Goal: Task Accomplishment & Management: Use online tool/utility

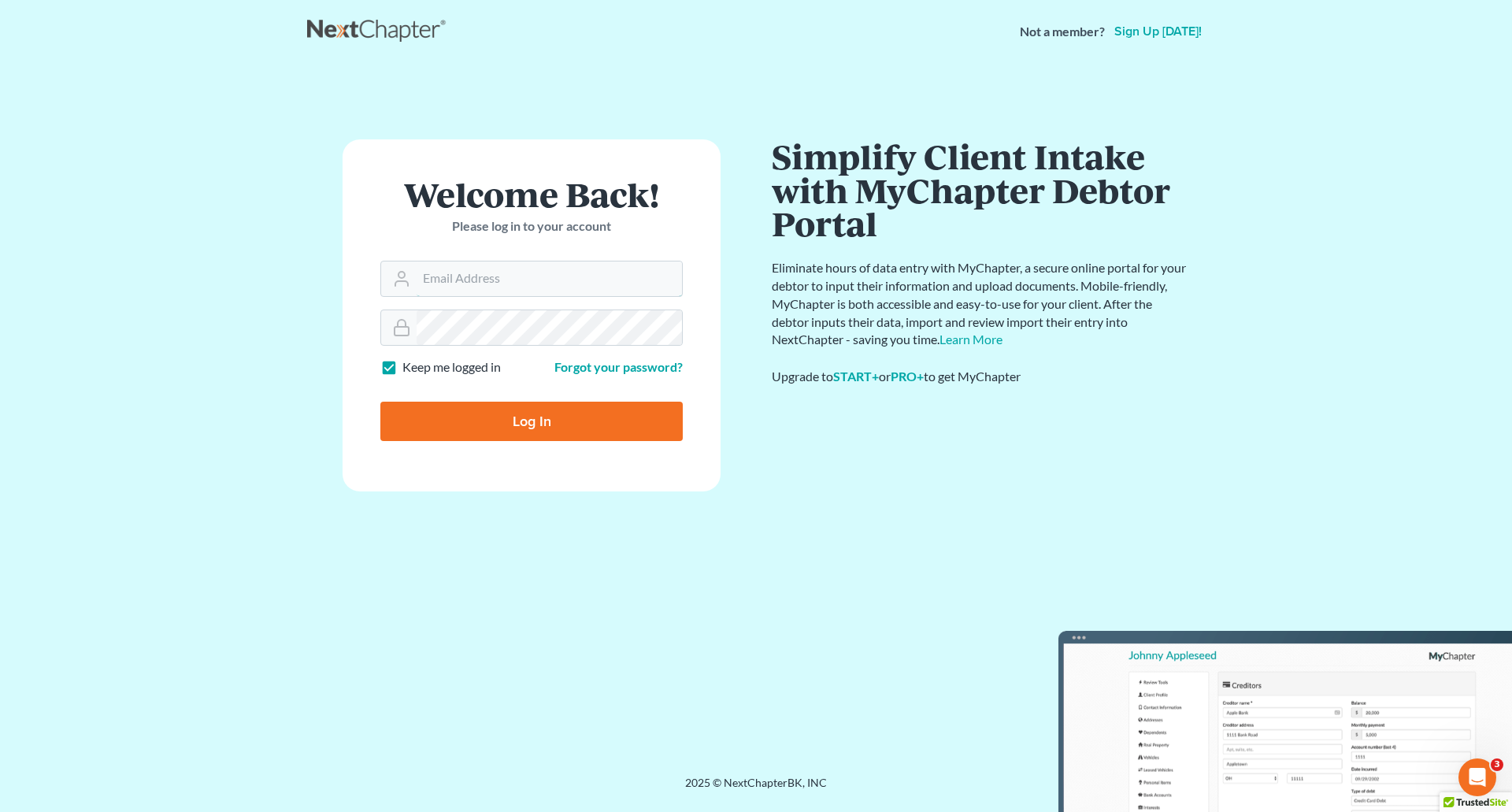
type input "[PERSON_NAME][EMAIL_ADDRESS][DOMAIN_NAME]"
click at [453, 414] on input "Log In" at bounding box center [531, 421] width 302 height 39
type input "Thinking..."
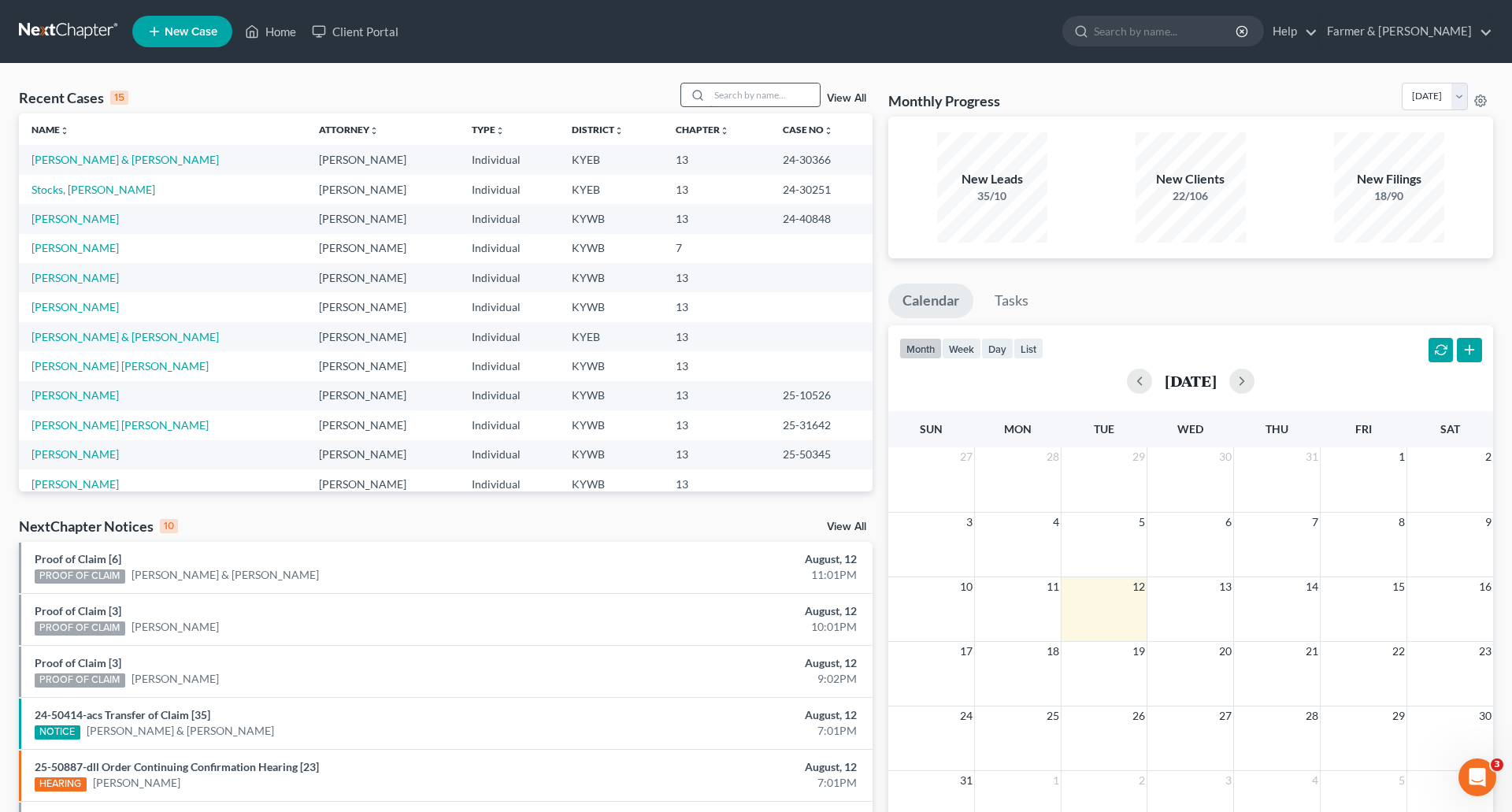
click at [742, 91] on input "search" at bounding box center [765, 94] width 110 height 23
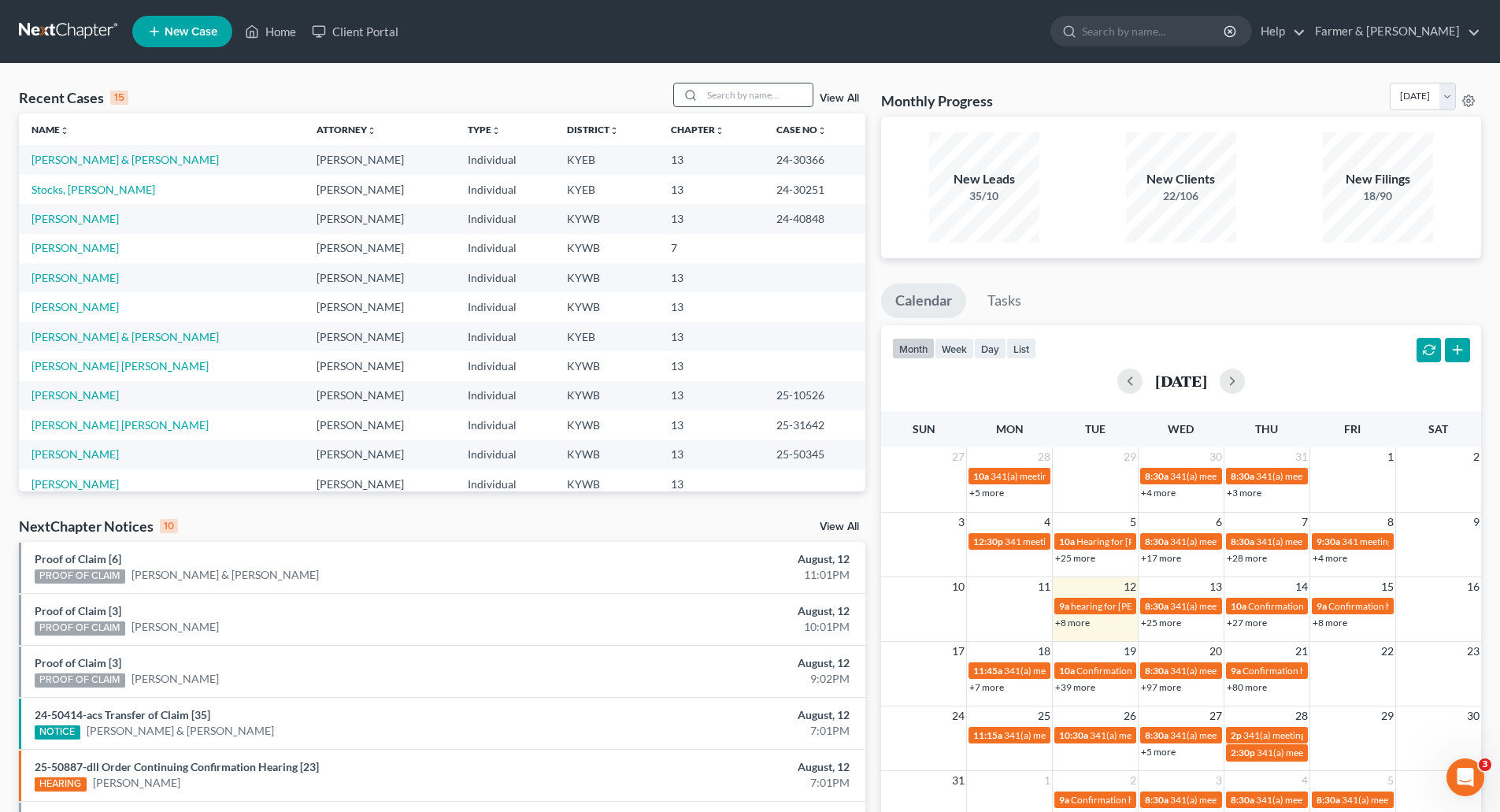
paste input "25-40311"
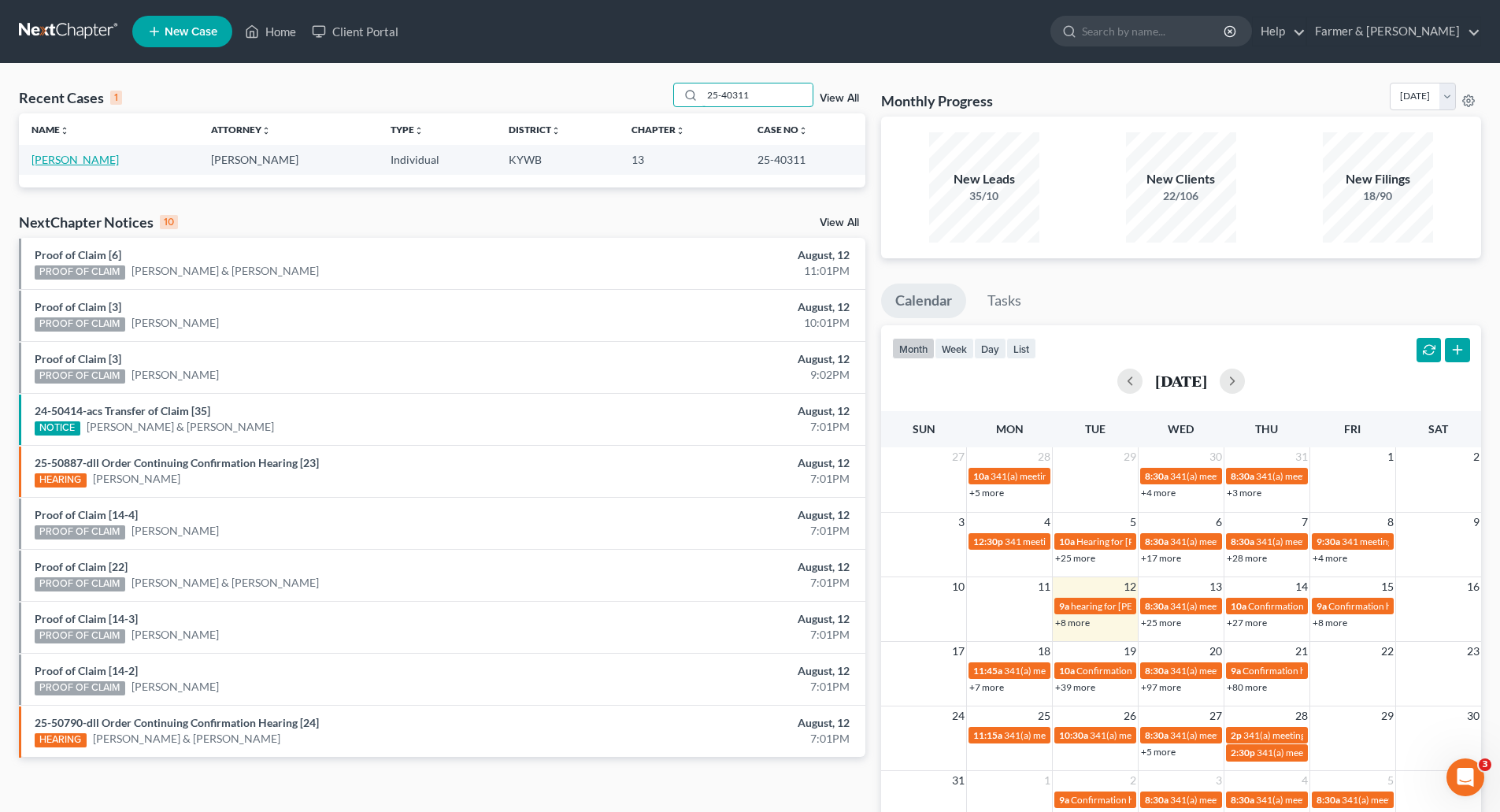
type input "25-40311"
click at [40, 161] on link "[PERSON_NAME]" at bounding box center [76, 159] width 88 height 14
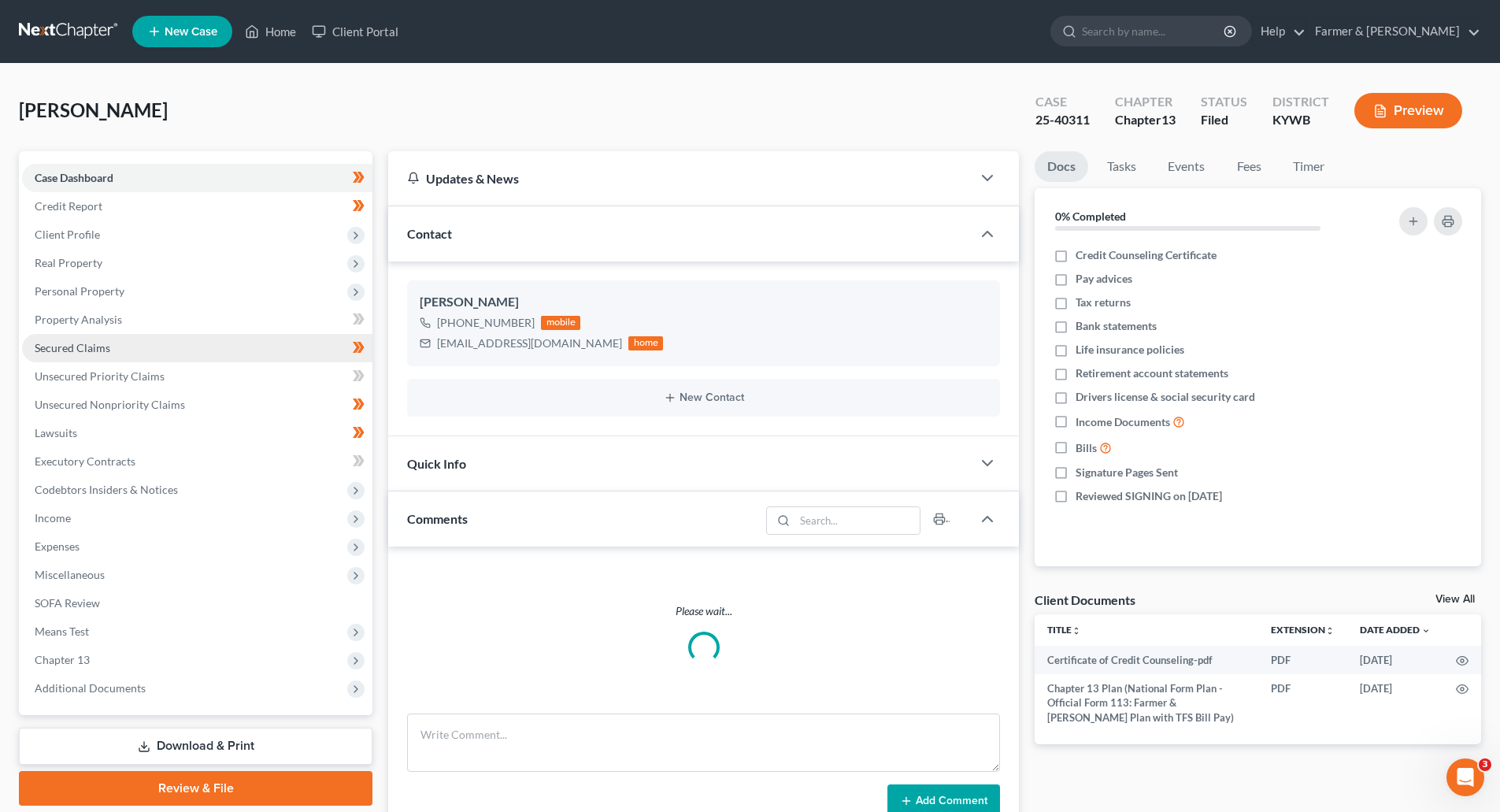
click at [89, 344] on span "Secured Claims" at bounding box center [72, 348] width 76 height 14
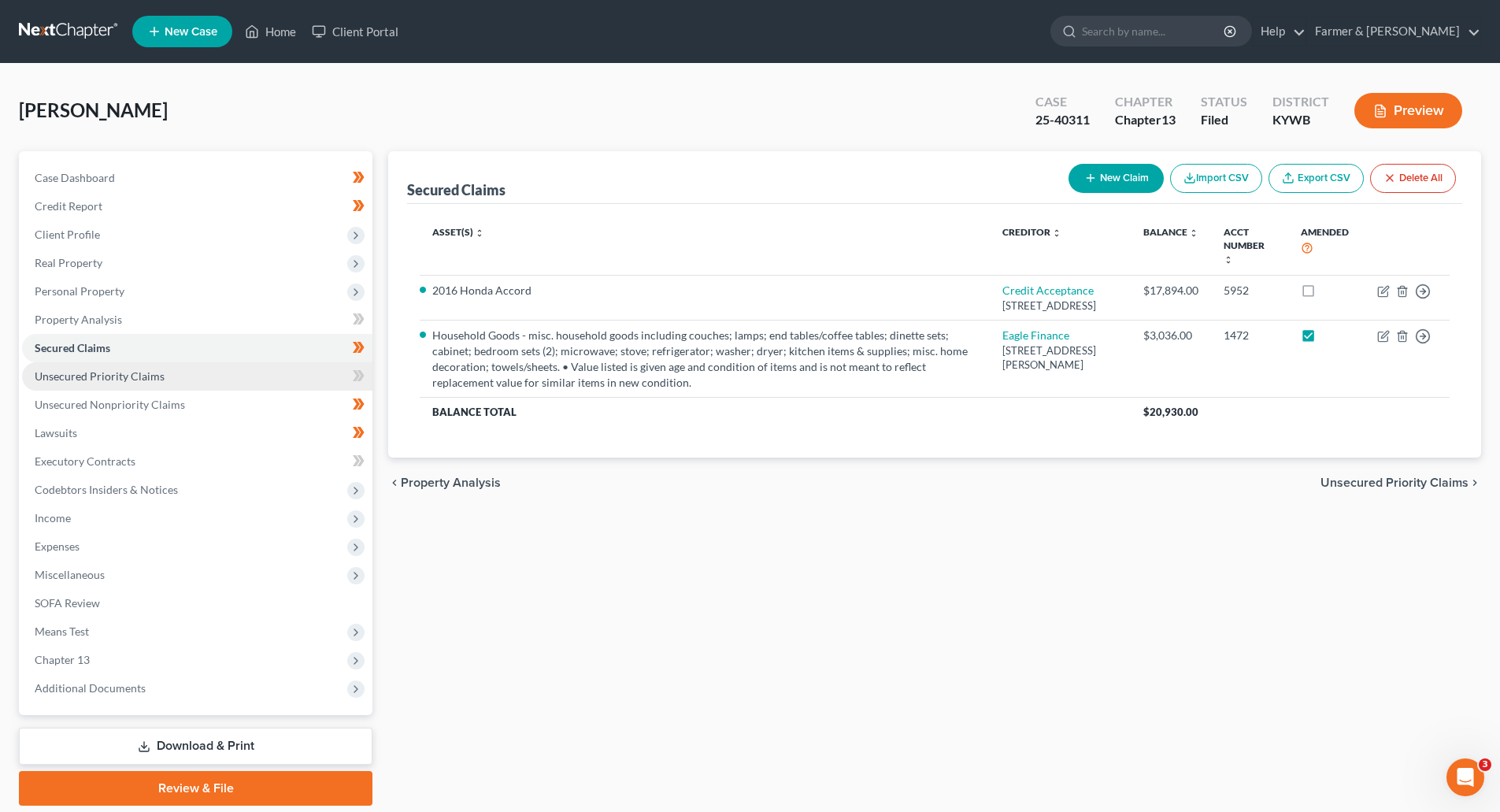
click at [104, 378] on span "Unsecured Priority Claims" at bounding box center [99, 376] width 130 height 14
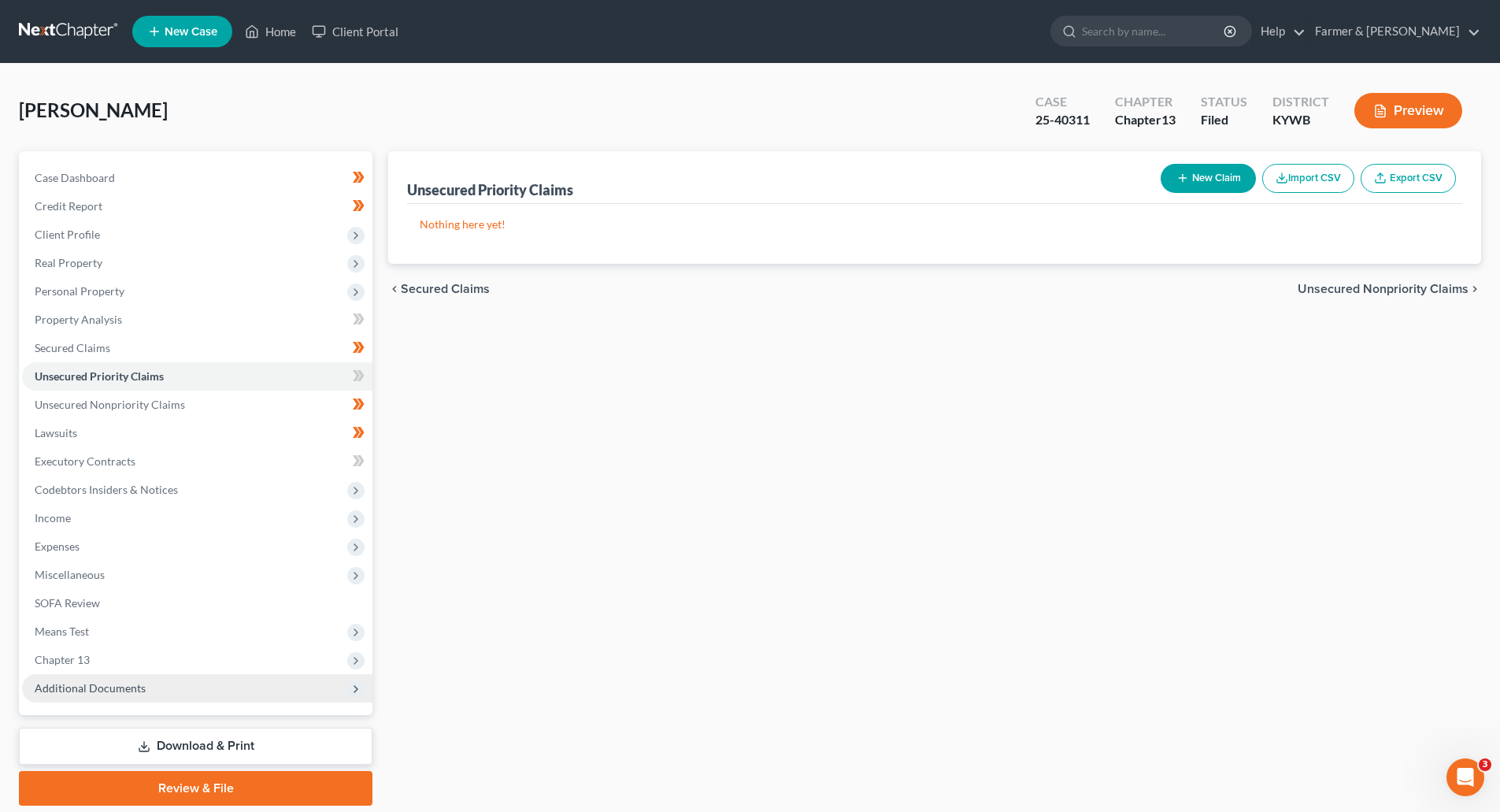
click at [102, 697] on span "Additional Documents" at bounding box center [197, 688] width 350 height 28
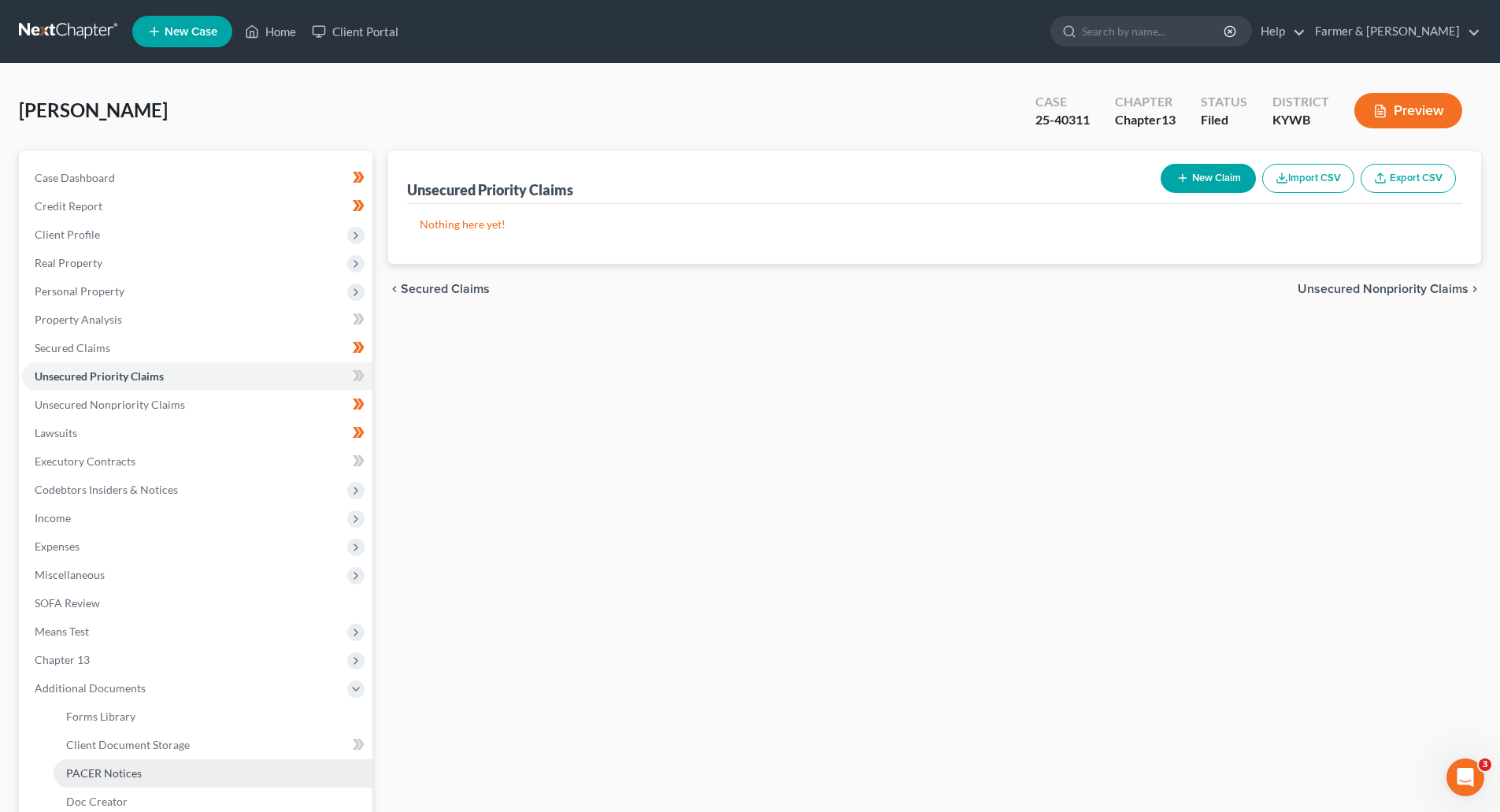
click at [99, 766] on span "PACER Notices" at bounding box center [104, 773] width 76 height 14
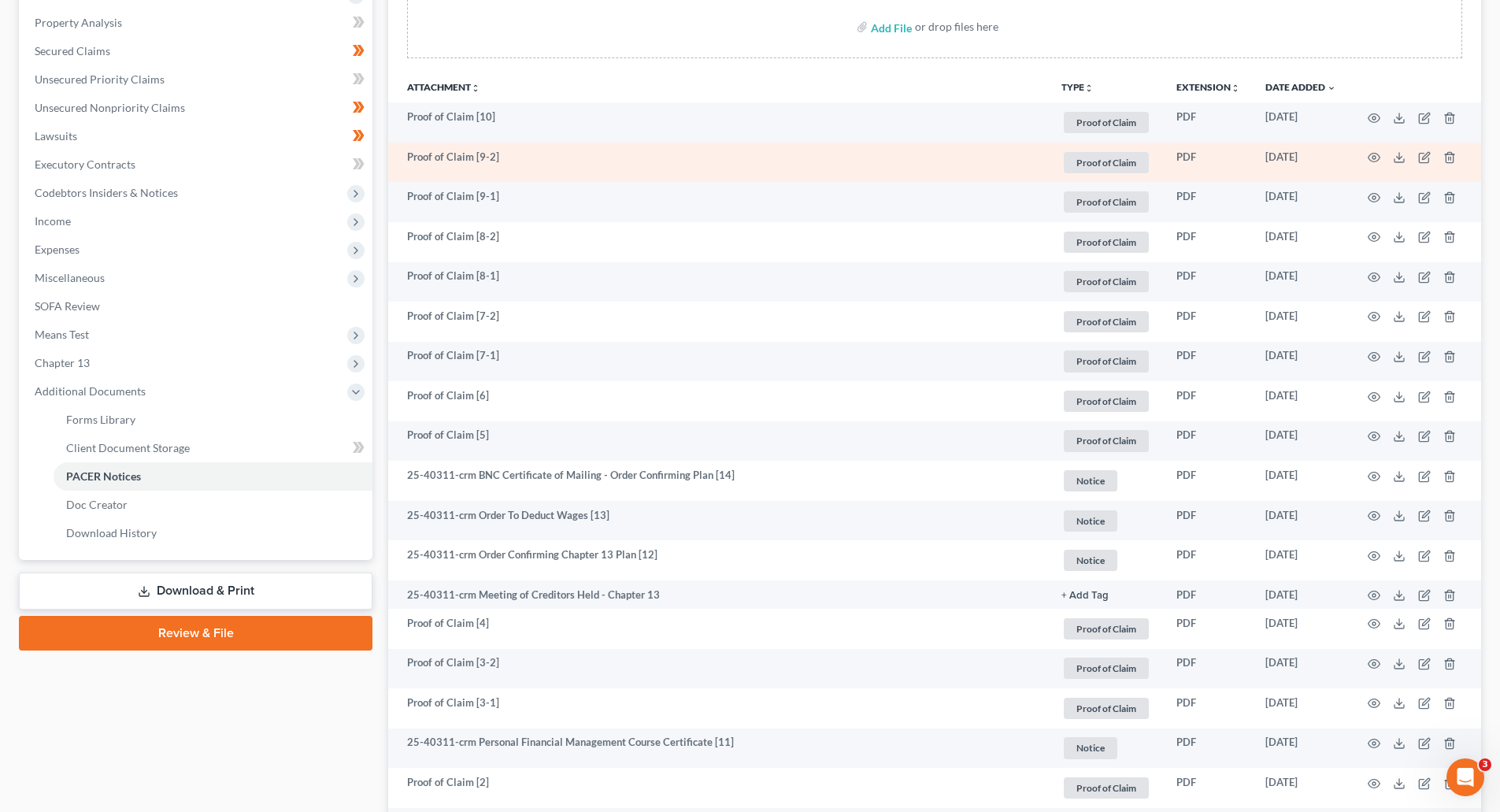
scroll to position [315, 0]
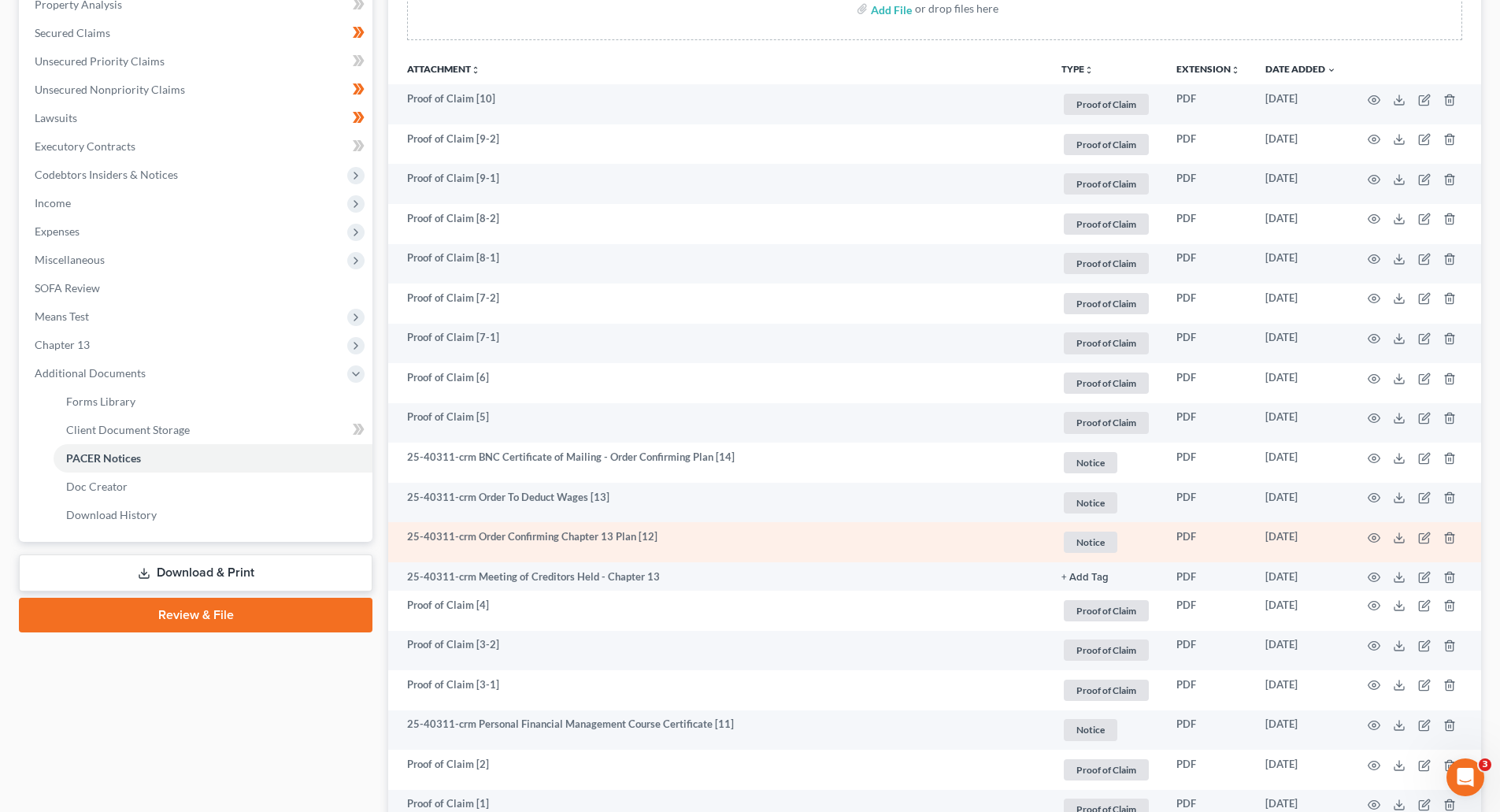
click at [1380, 536] on td at bounding box center [1415, 542] width 132 height 40
click at [1374, 538] on icon "button" at bounding box center [1374, 538] width 13 height 13
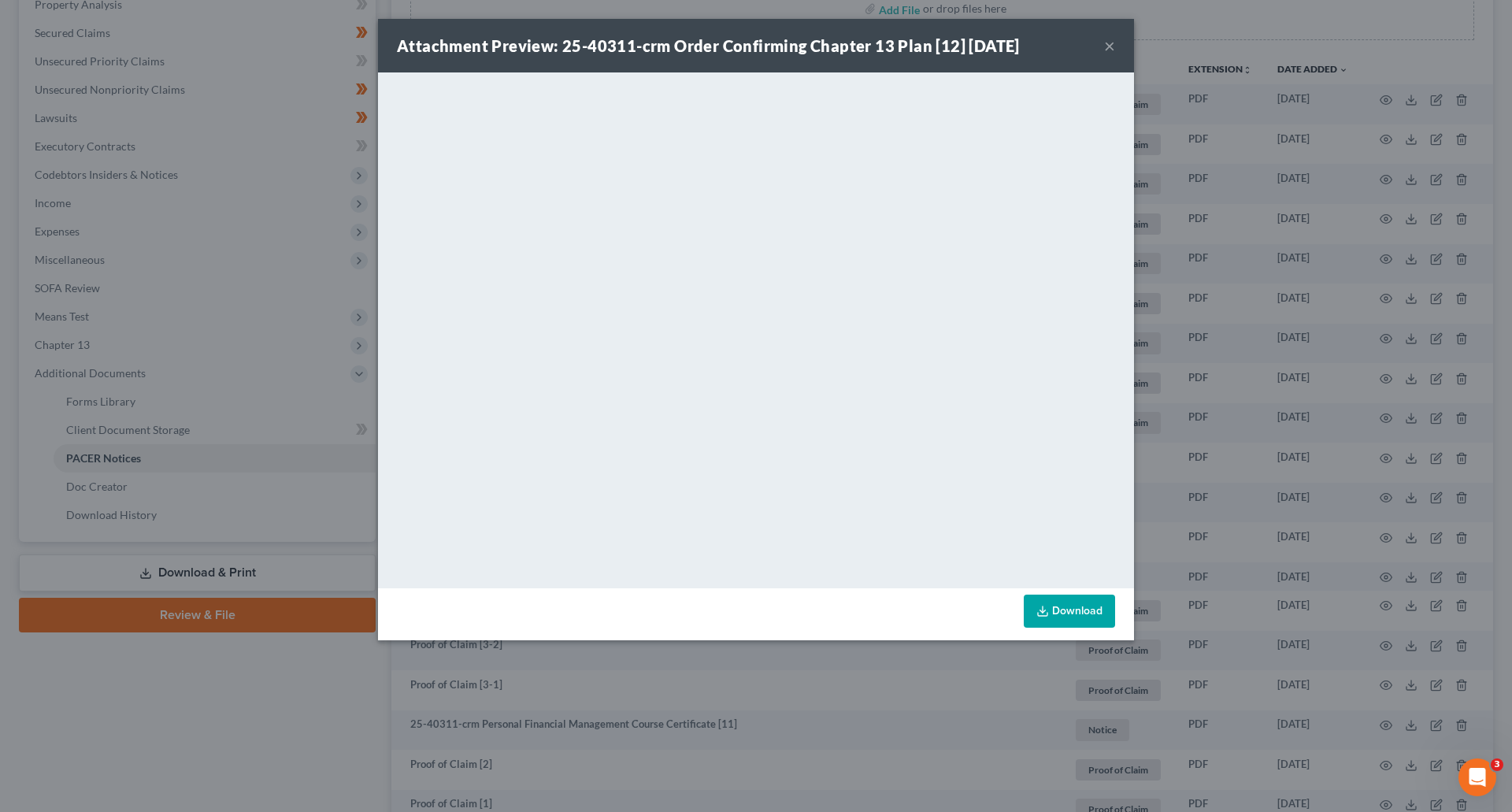
click at [1104, 50] on button "×" at bounding box center [1110, 46] width 11 height 19
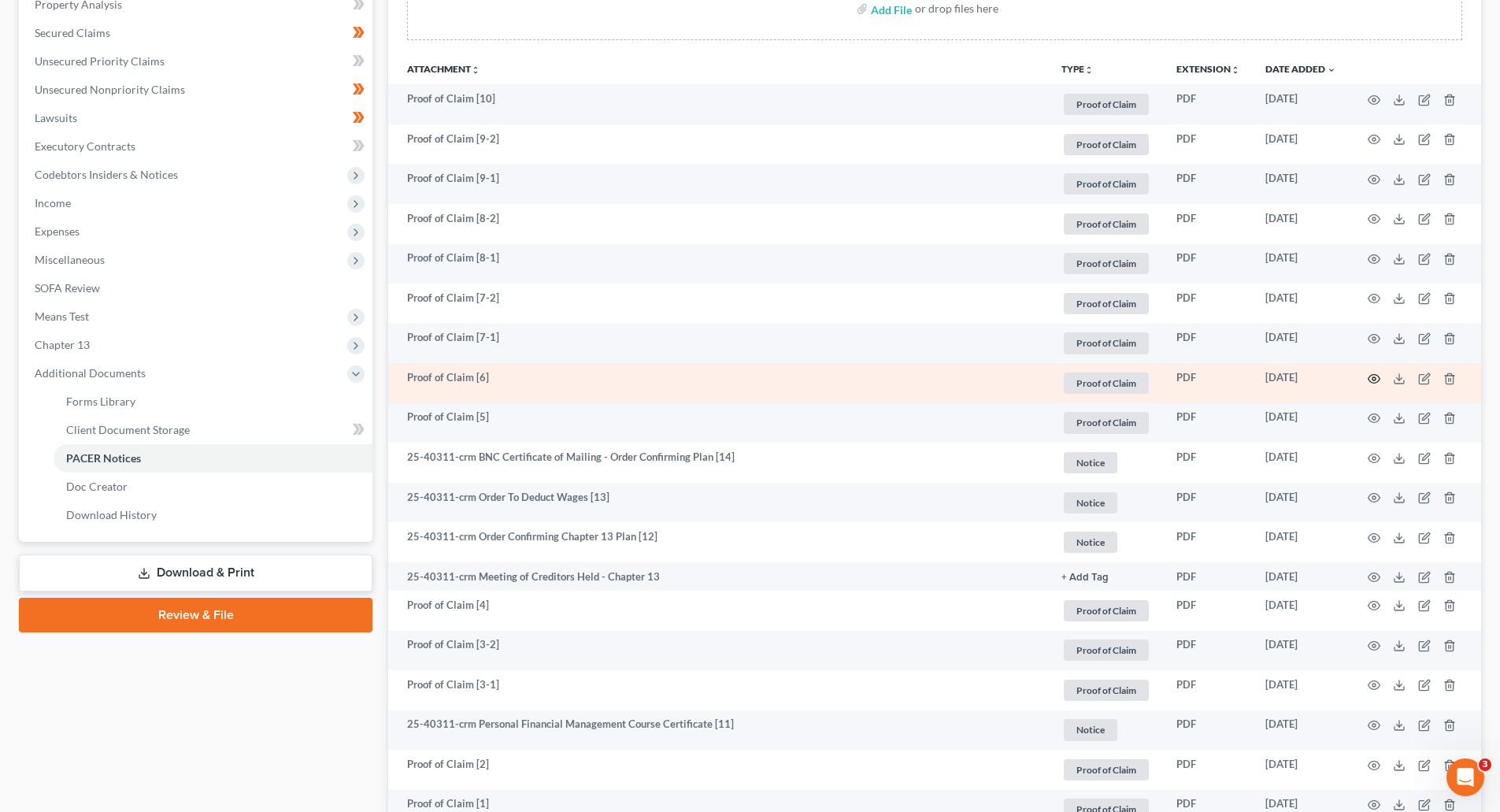
click at [1373, 380] on circle "button" at bounding box center [1374, 378] width 3 height 3
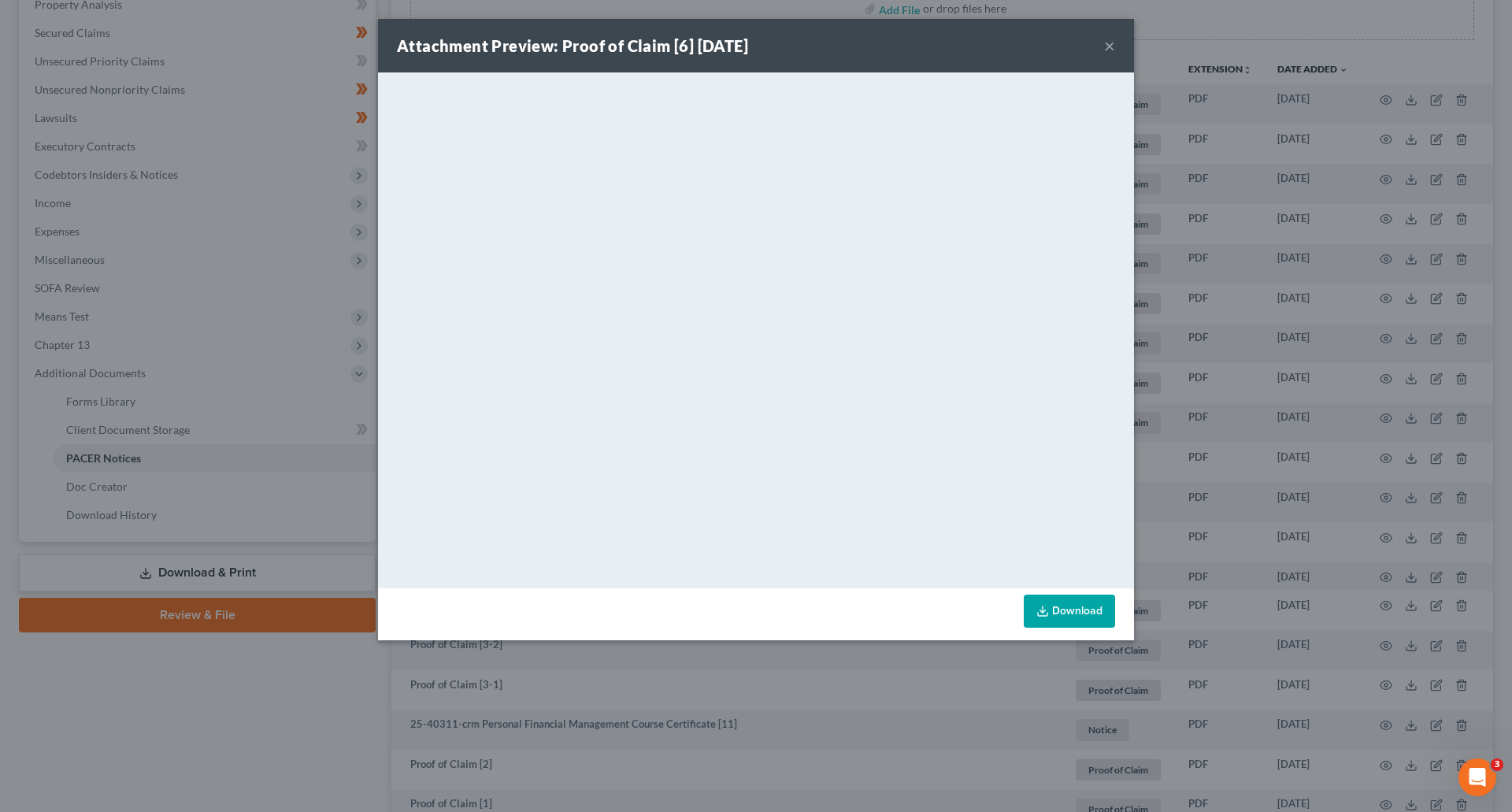
click at [1104, 48] on button "×" at bounding box center [1110, 46] width 11 height 19
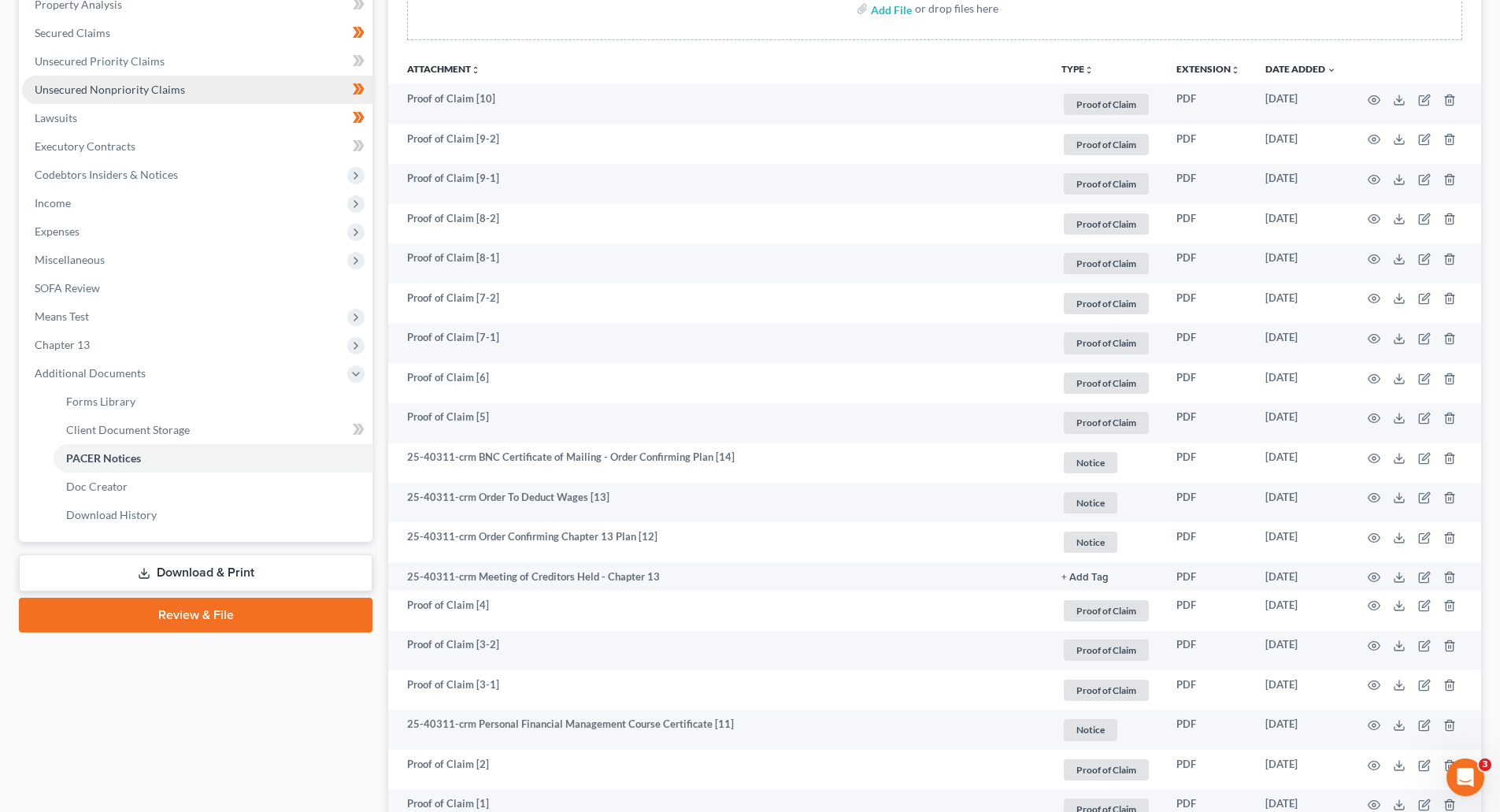
scroll to position [0, 0]
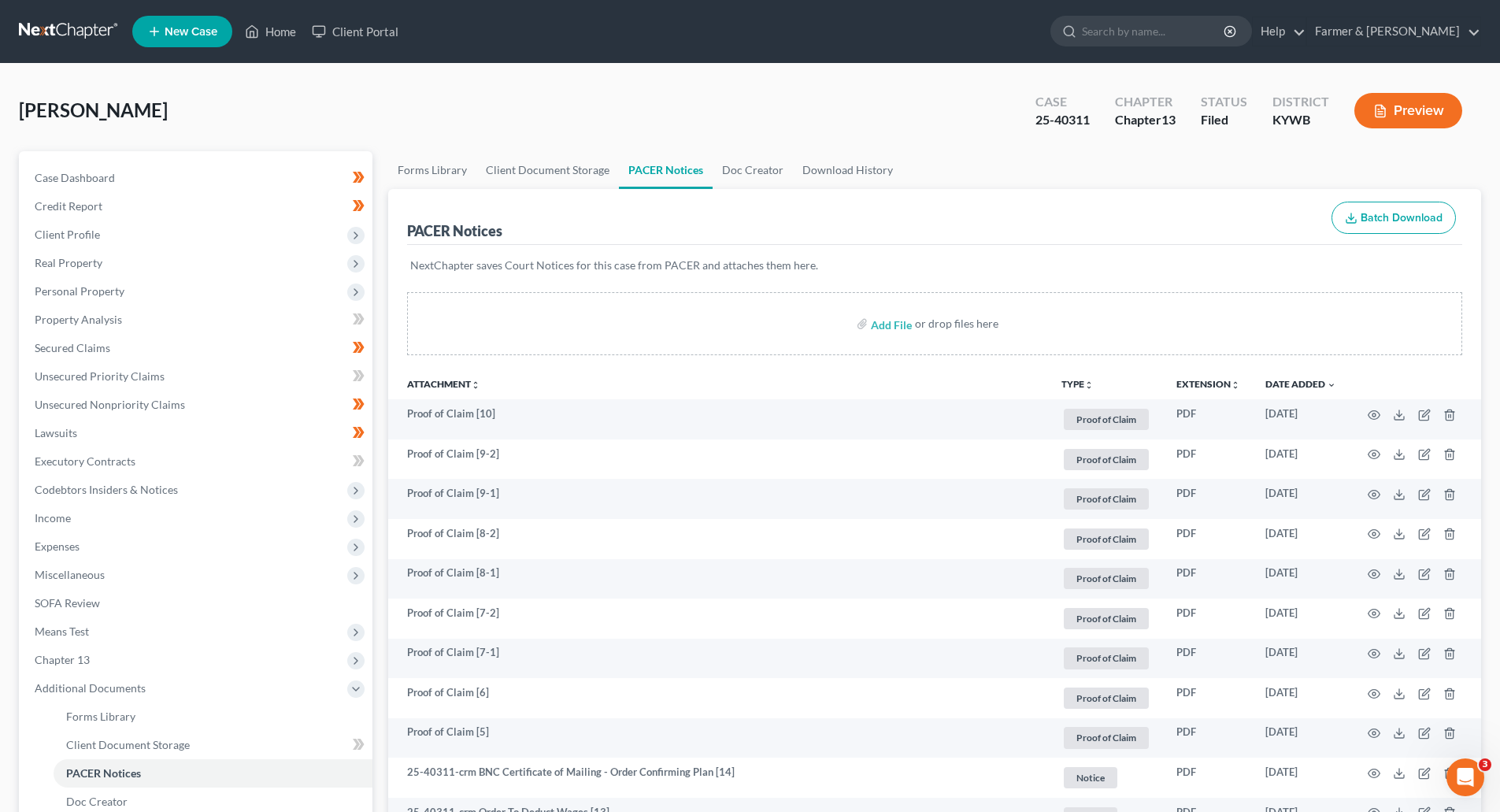
click at [51, 25] on link at bounding box center [69, 31] width 100 height 28
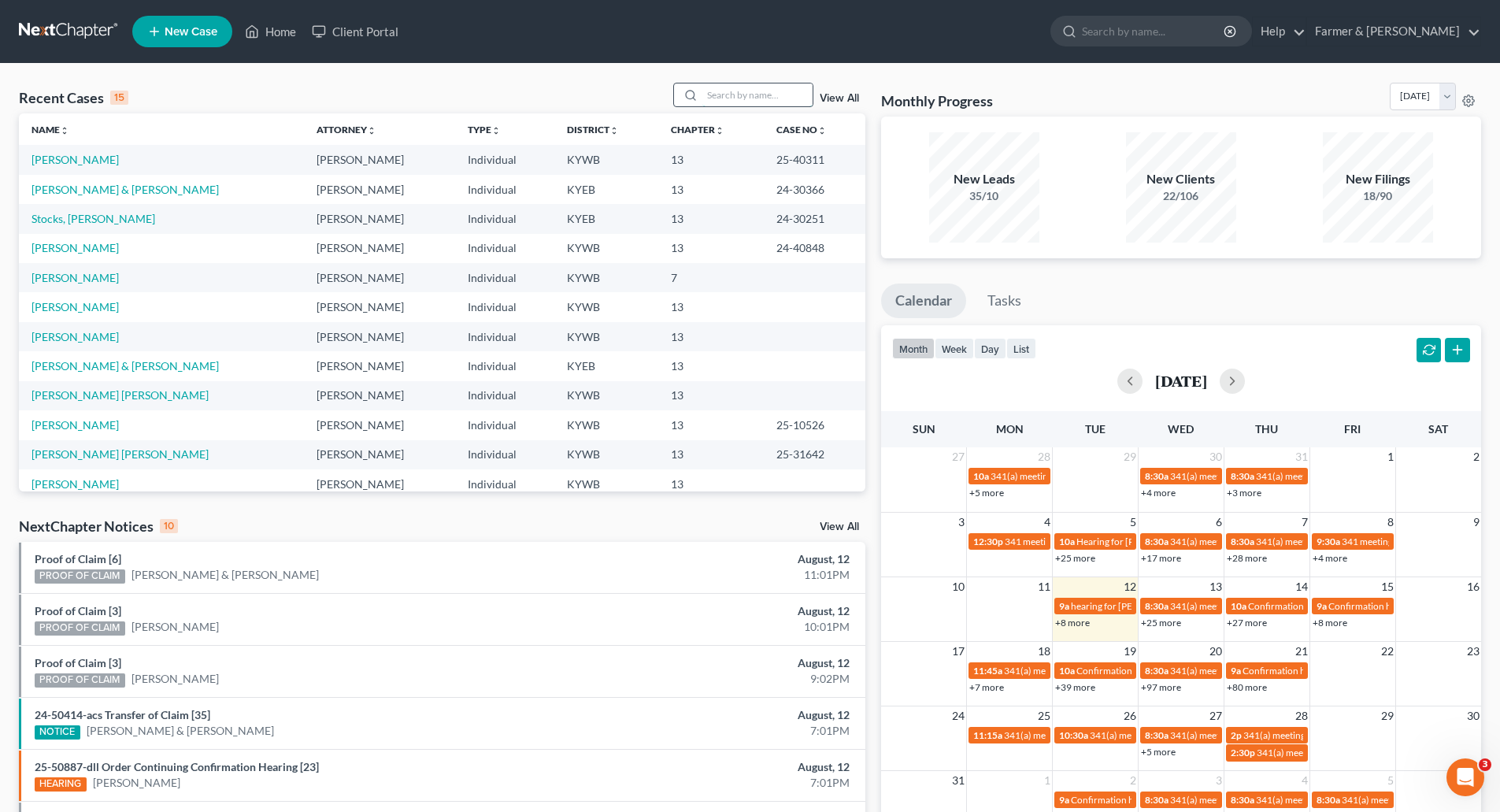
click at [768, 99] on input "search" at bounding box center [757, 94] width 110 height 23
paste input "25-31001"
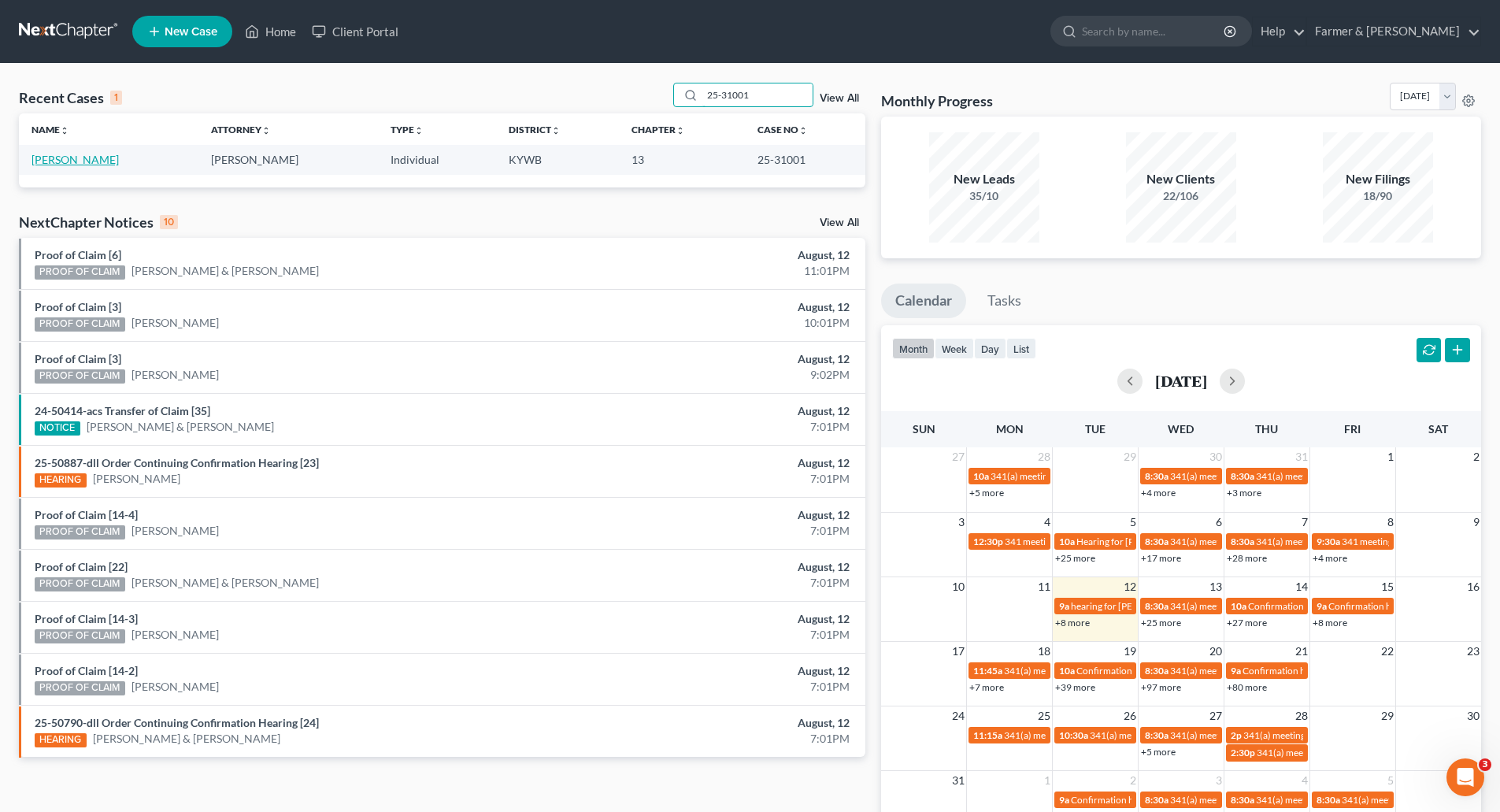
type input "25-31001"
click at [45, 164] on link "Draxler, Kimberly" at bounding box center [76, 159] width 88 height 14
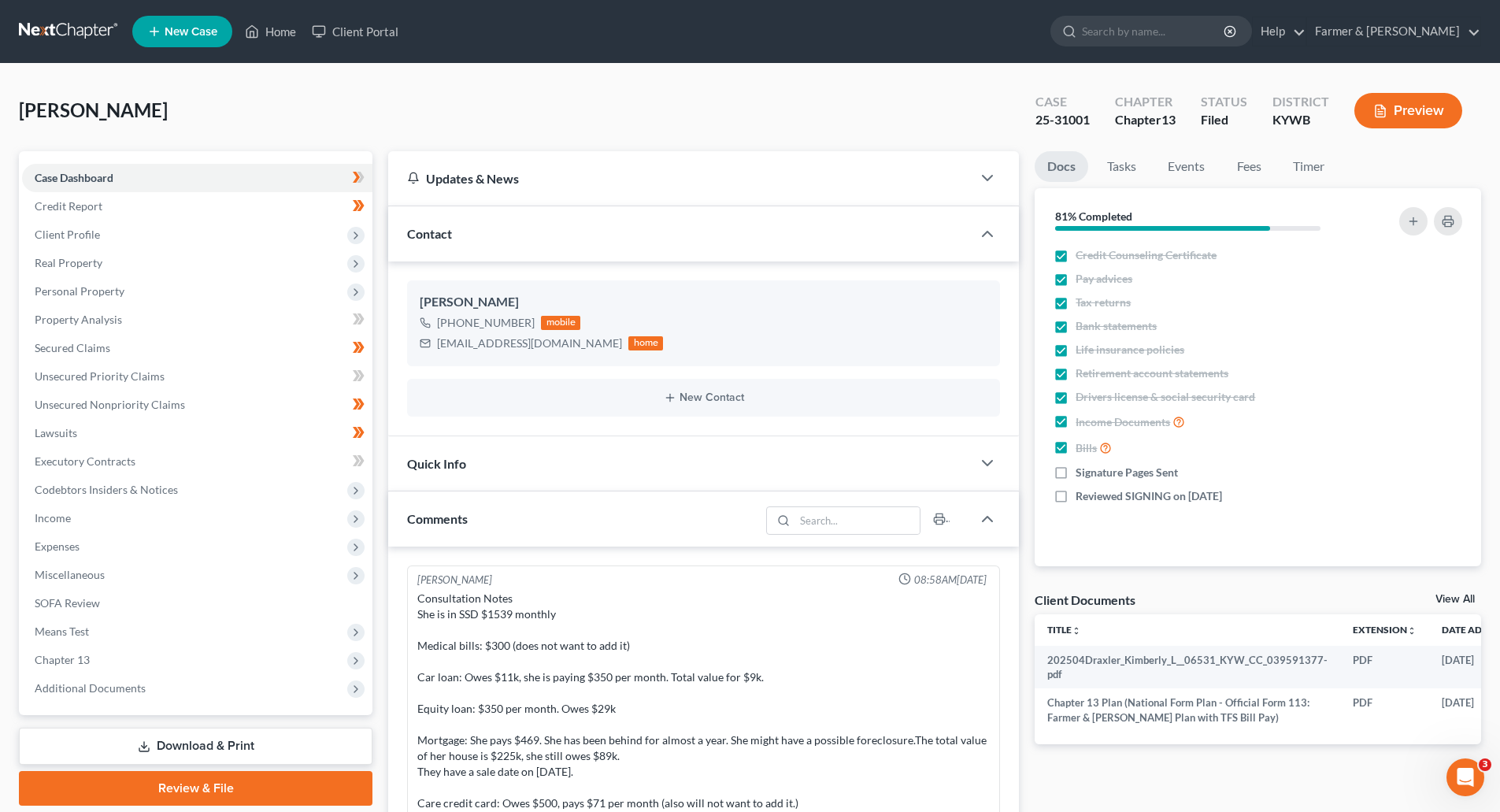
scroll to position [328, 0]
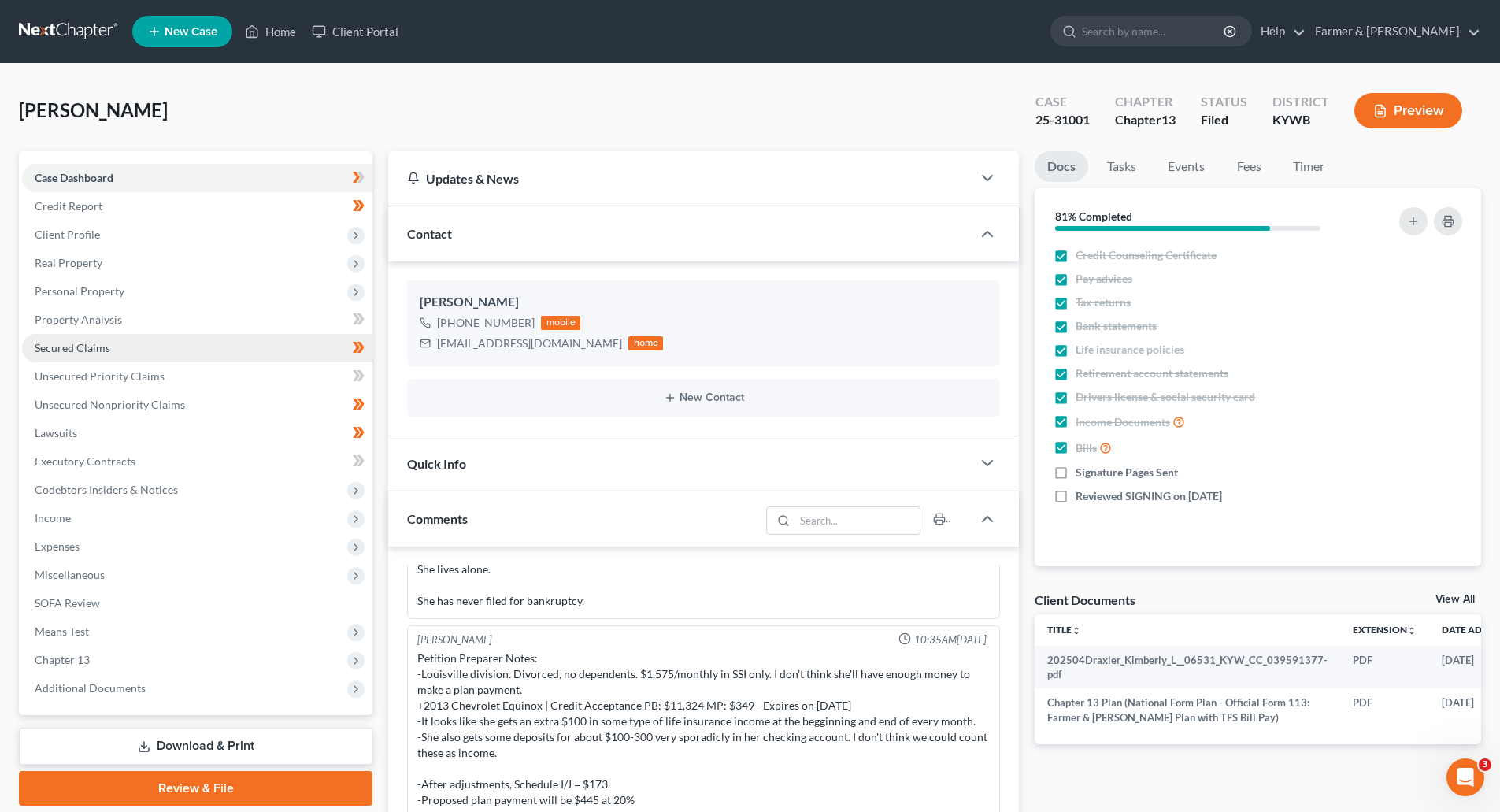
click at [81, 354] on span "Secured Claims" at bounding box center [72, 348] width 76 height 14
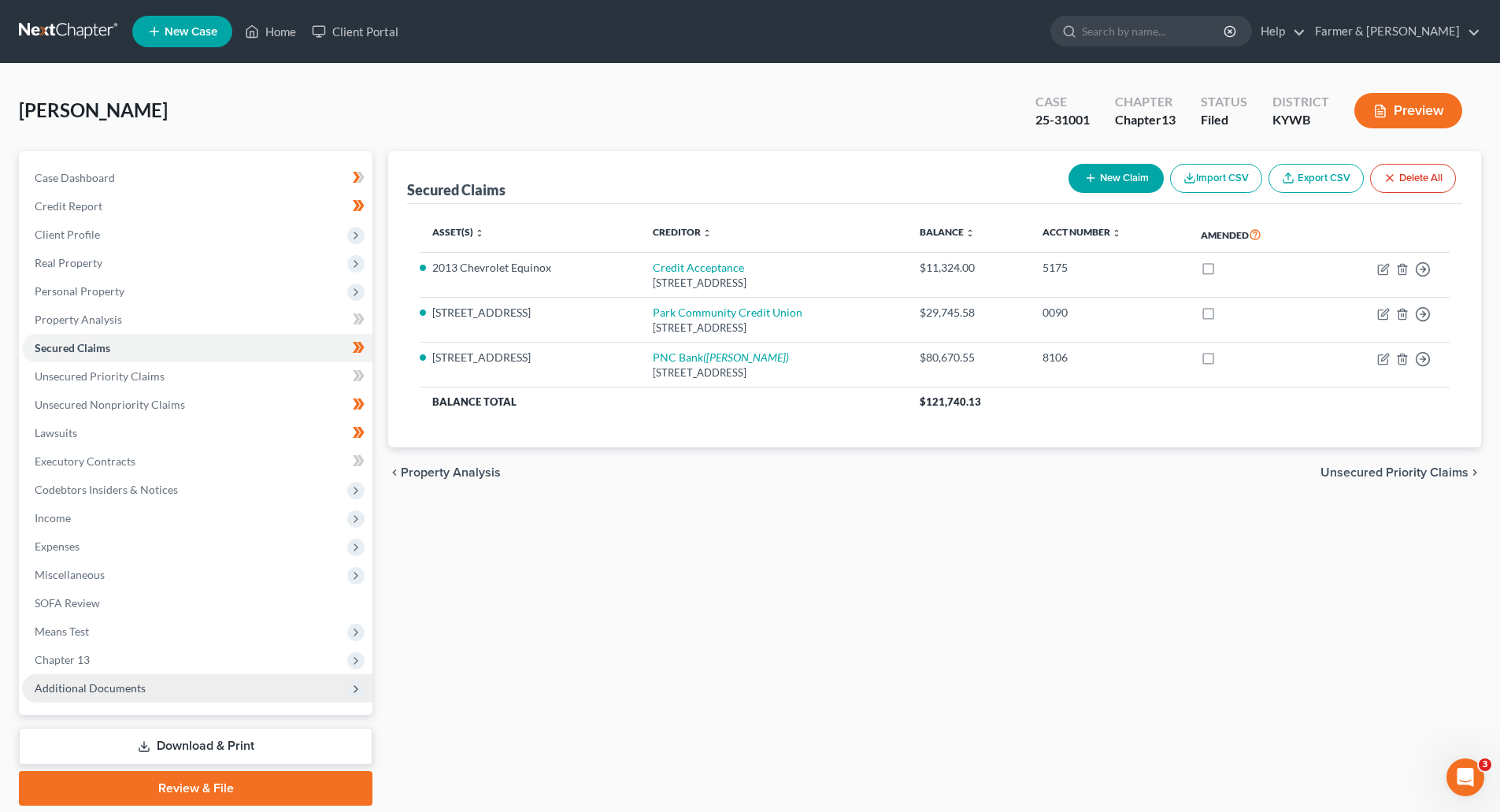
click at [120, 692] on span "Additional Documents" at bounding box center [90, 688] width 111 height 14
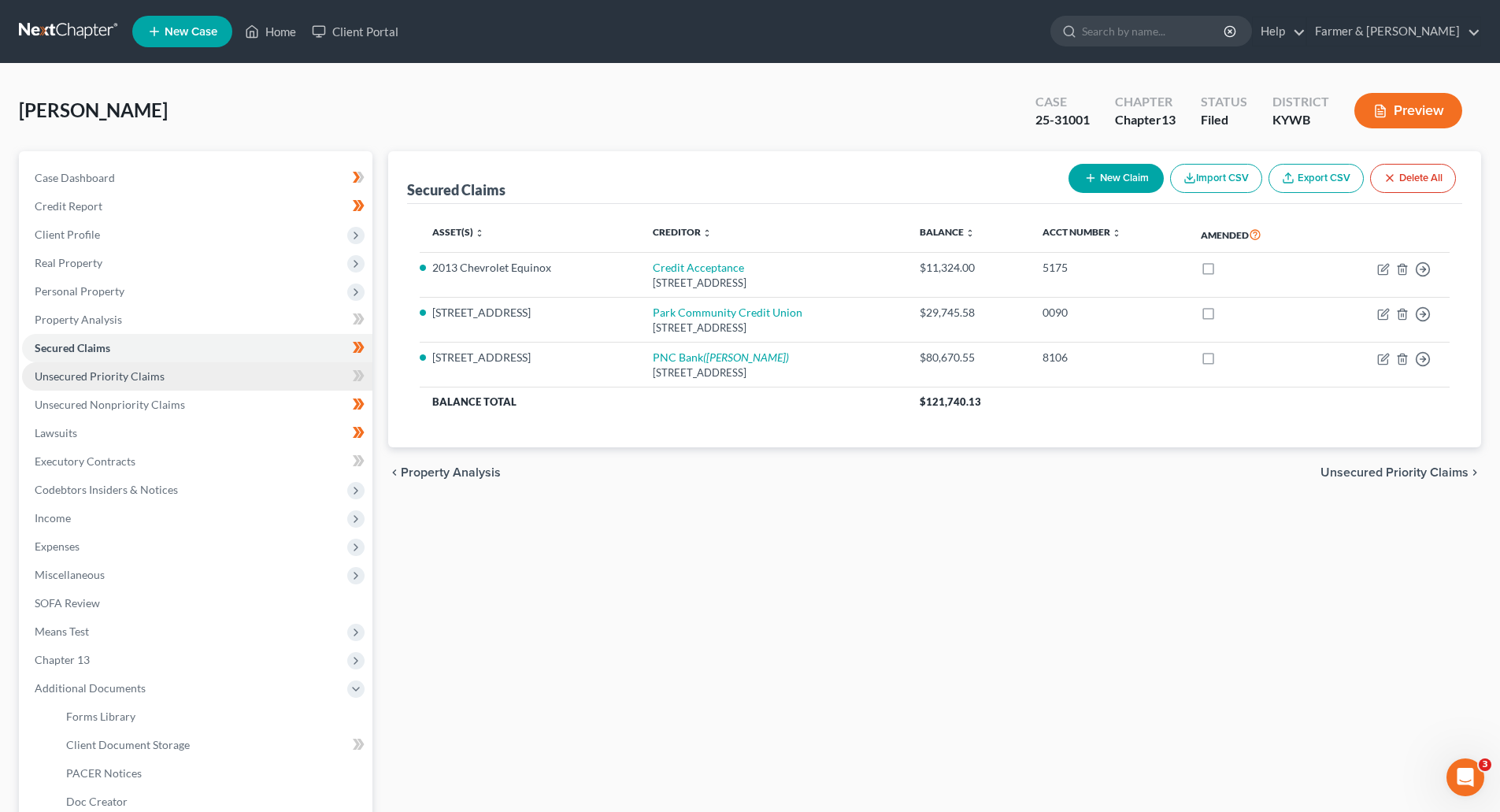
click at [69, 386] on link "Unsecured Priority Claims" at bounding box center [197, 376] width 350 height 28
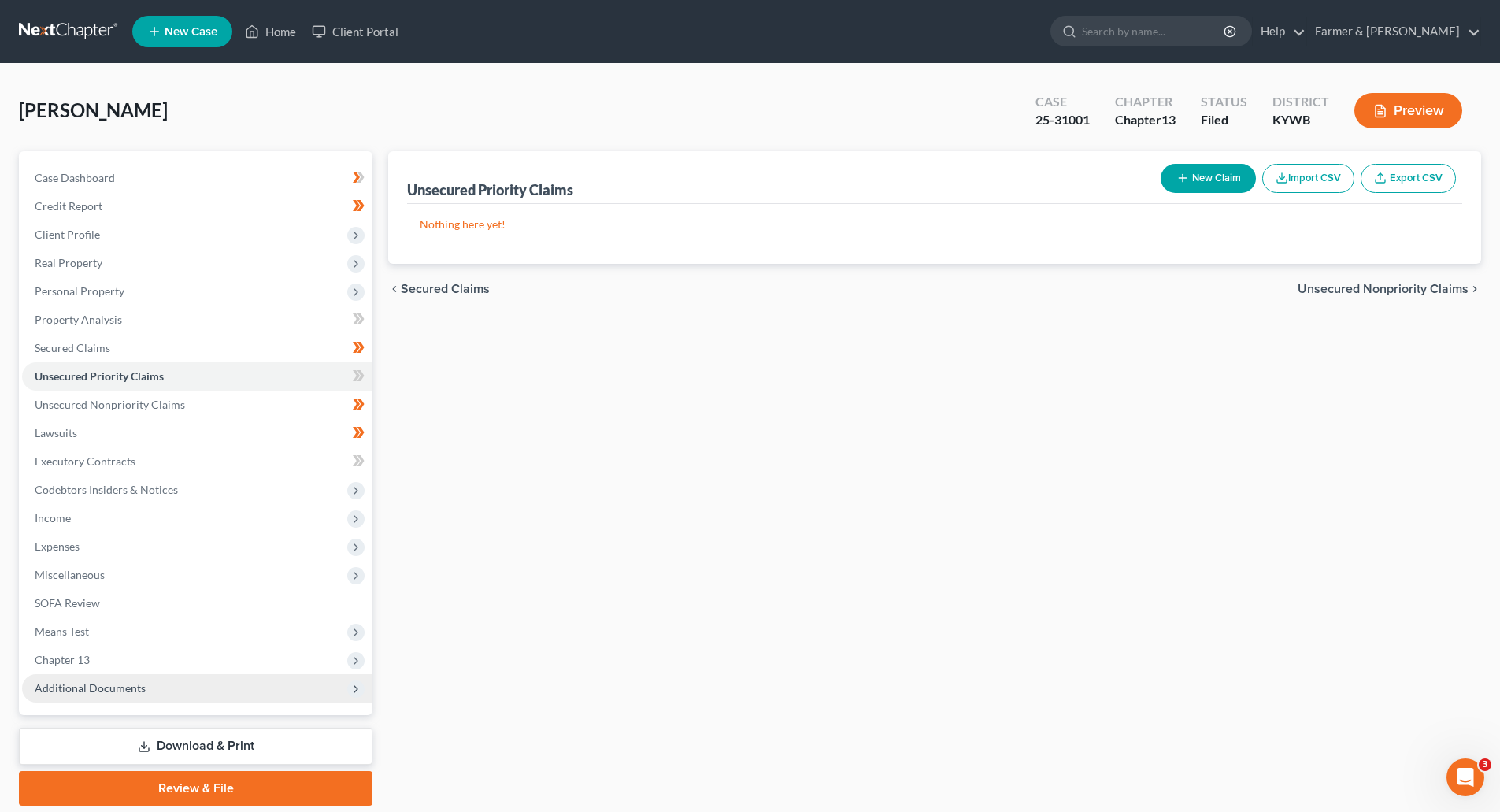
click at [49, 696] on span "Additional Documents" at bounding box center [197, 688] width 350 height 28
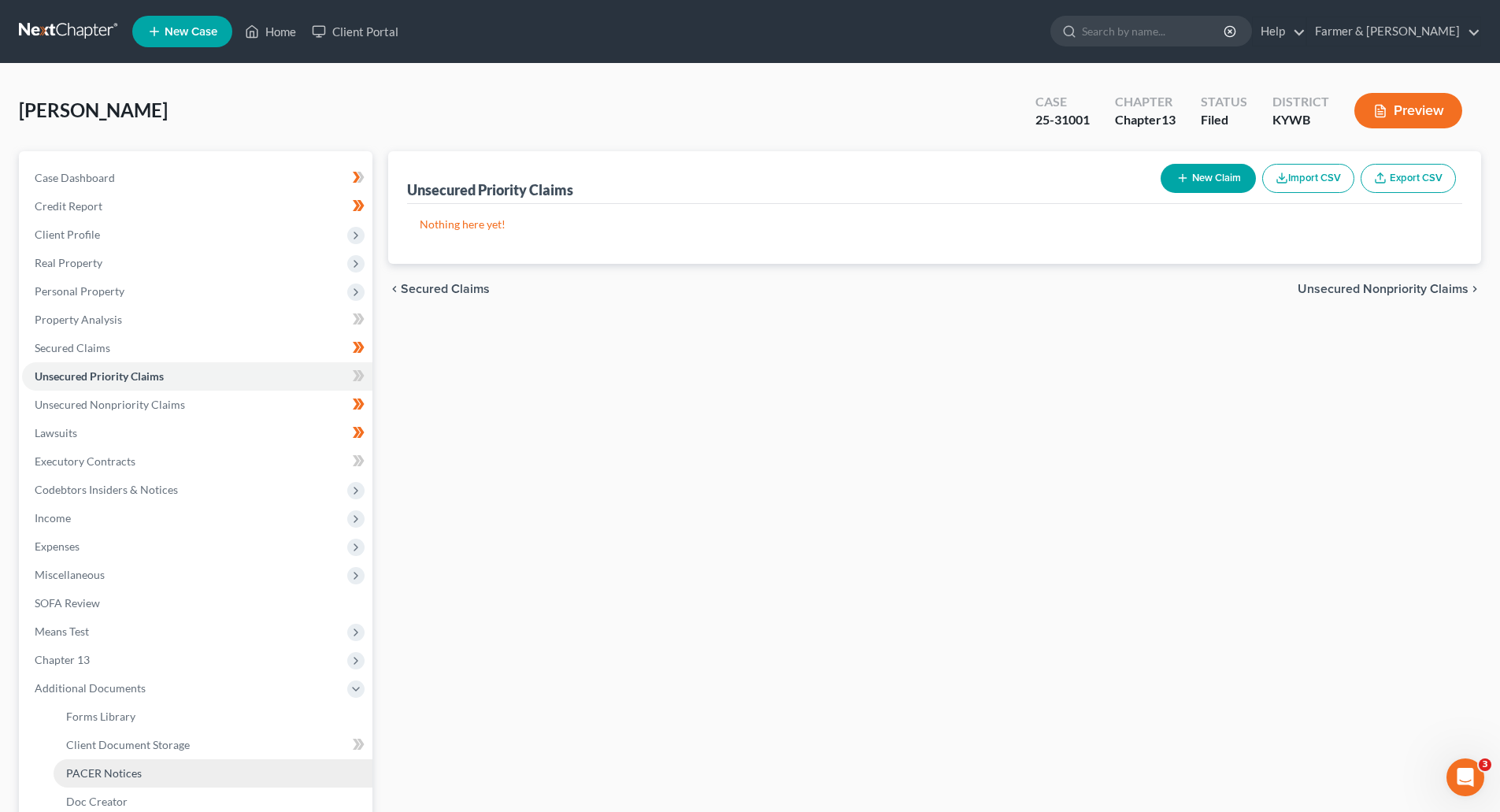
click at [73, 766] on span "PACER Notices" at bounding box center [104, 773] width 76 height 14
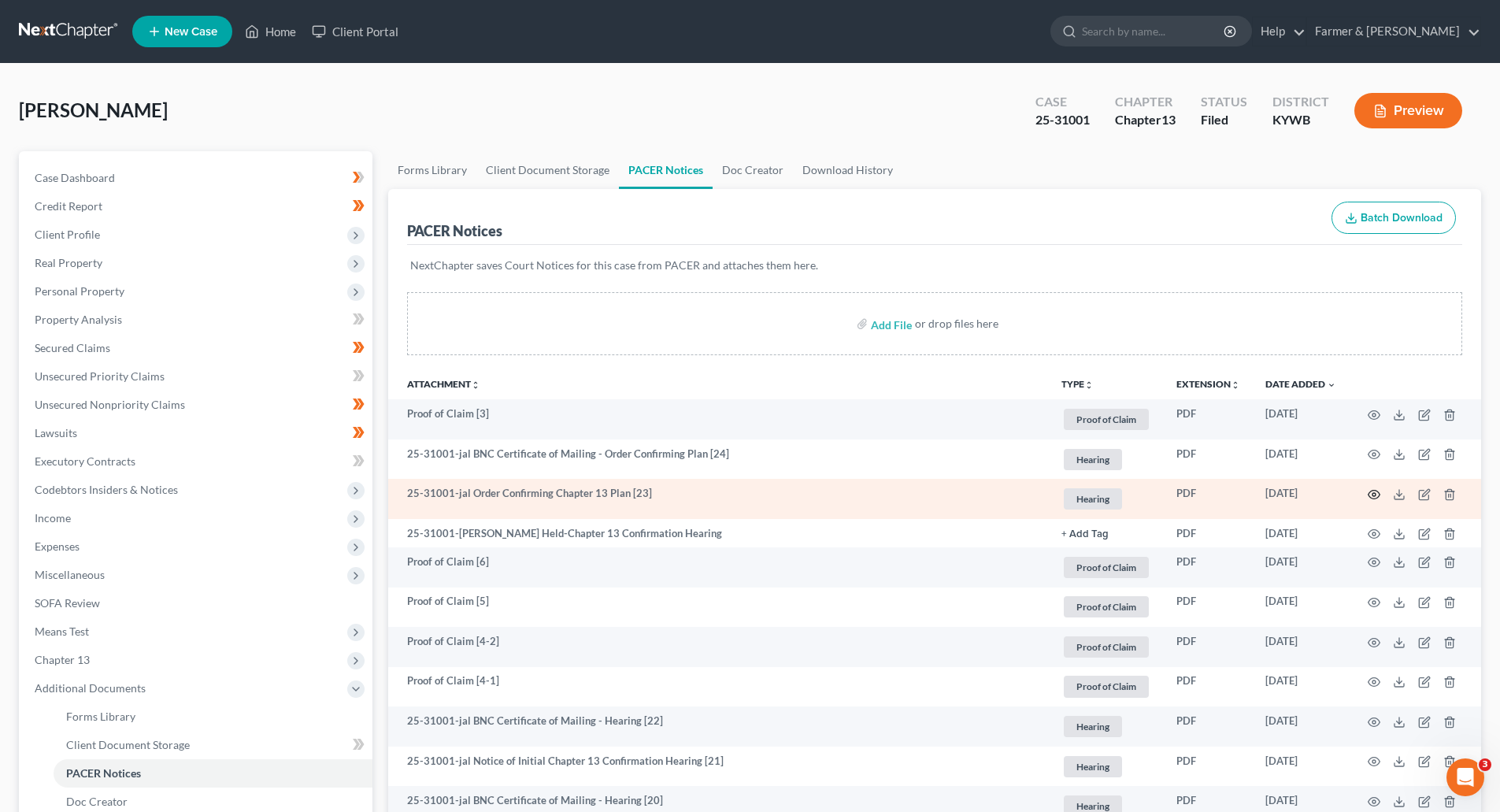
click at [1374, 496] on circle "button" at bounding box center [1374, 494] width 3 height 3
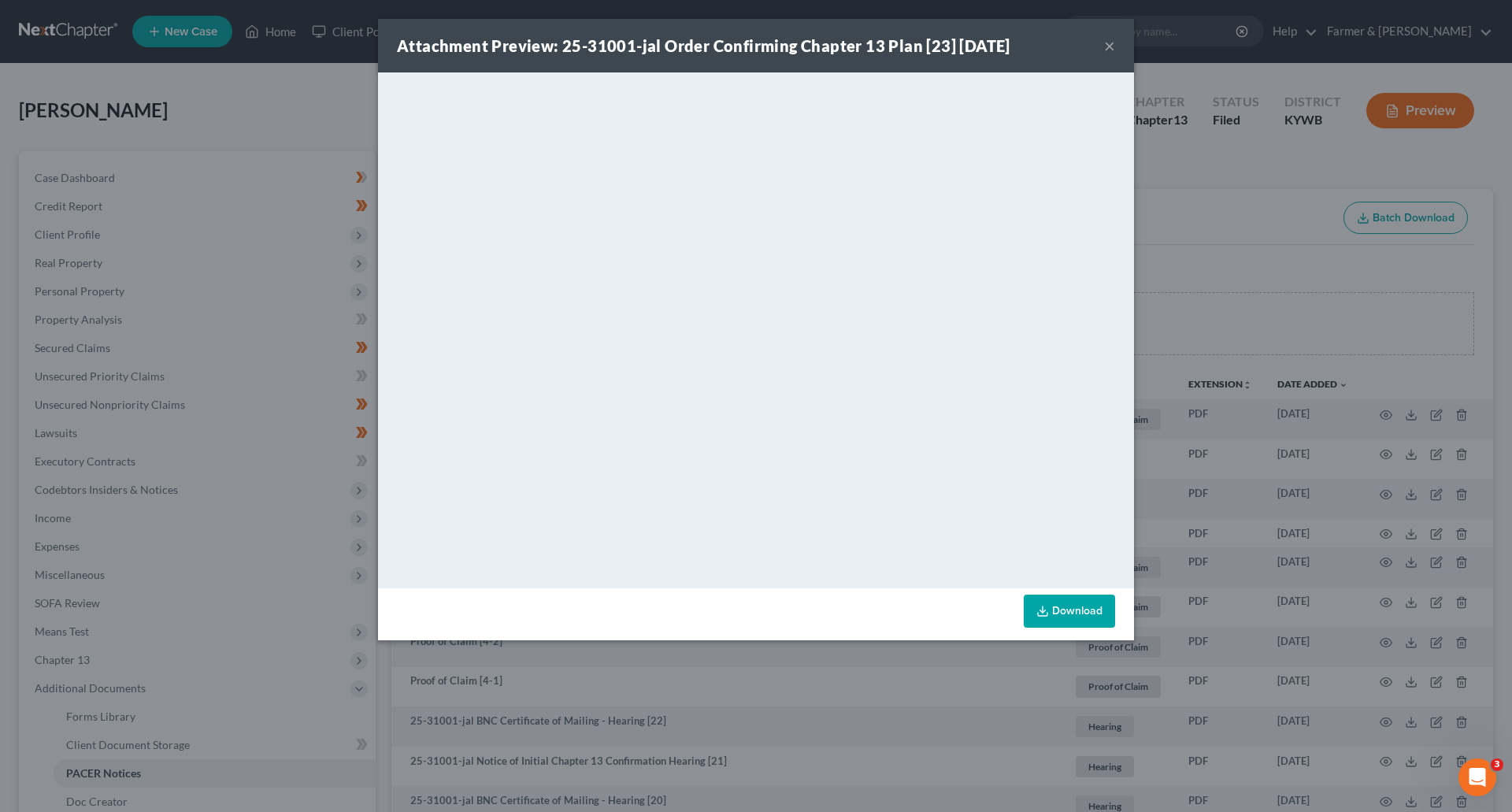
click at [1114, 50] on button "×" at bounding box center [1110, 46] width 11 height 19
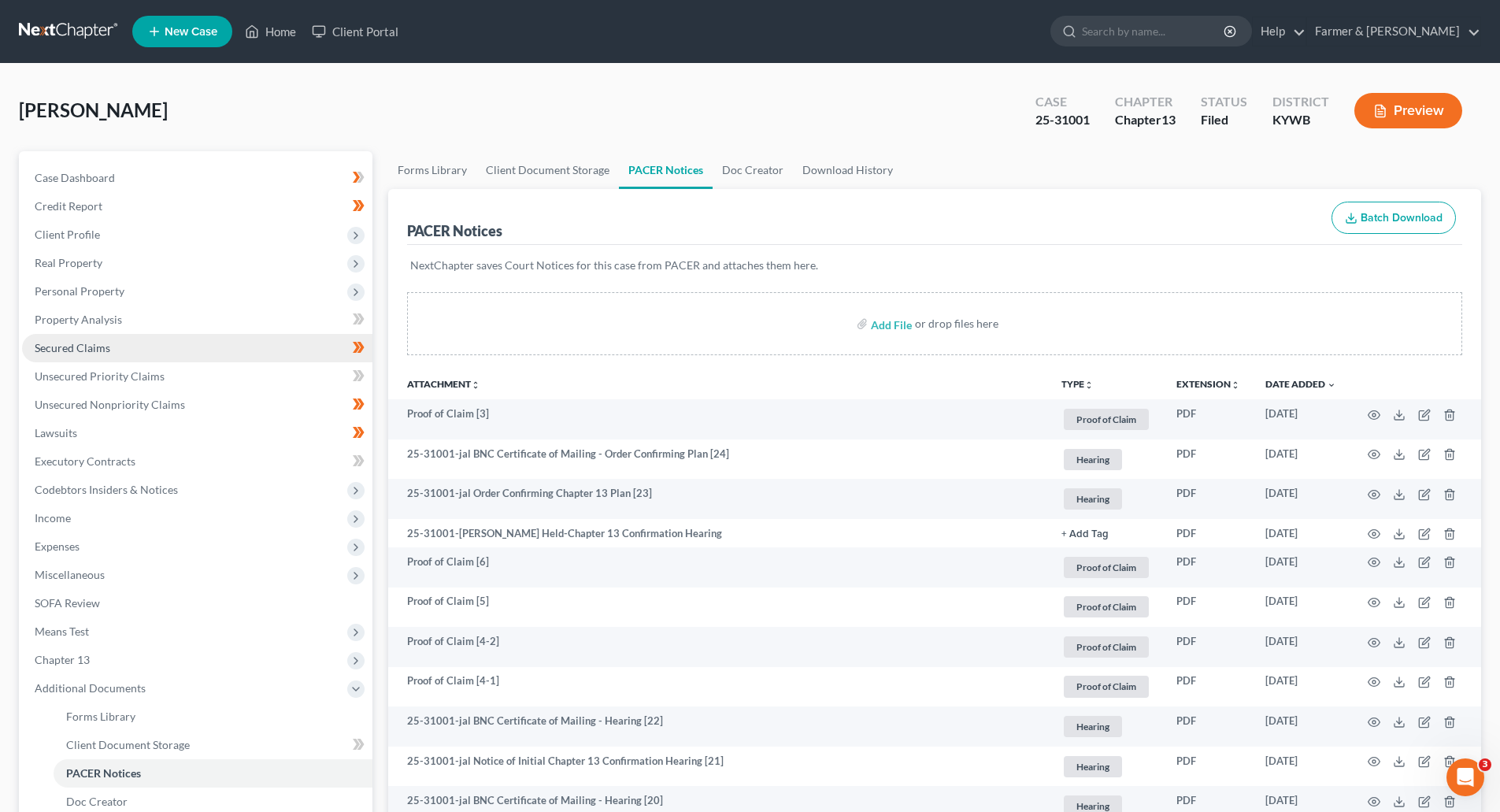
click at [48, 349] on span "Secured Claims" at bounding box center [72, 348] width 76 height 14
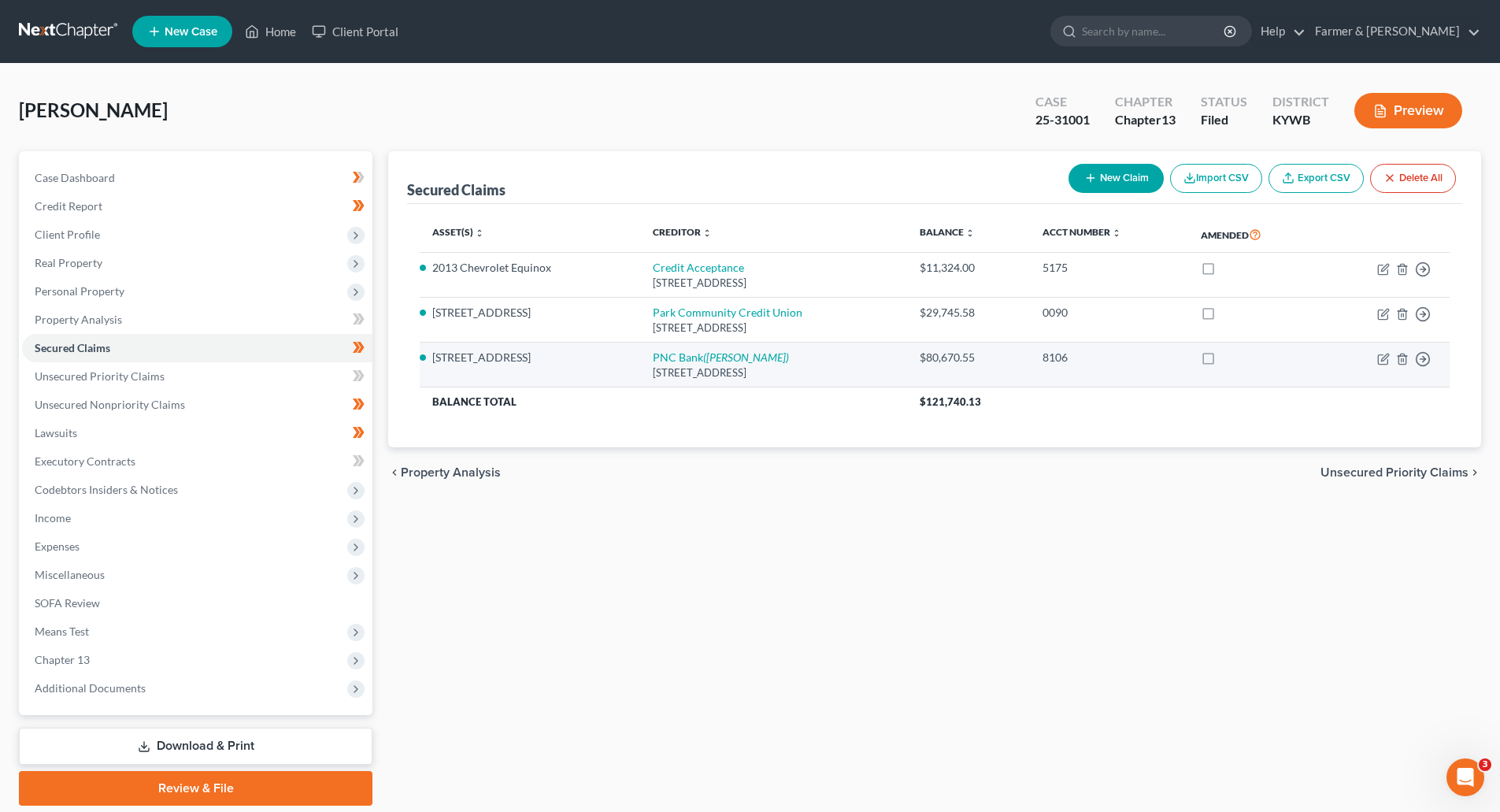
drag, startPoint x: 864, startPoint y: 373, endPoint x: 432, endPoint y: 359, distance: 432.2
click at [432, 359] on tr "156 Glenview Rd PNC Bank (Wiley, Philip C) PO Box 1820, Dayton, OH 45401 $80,67…" at bounding box center [934, 364] width 1030 height 45
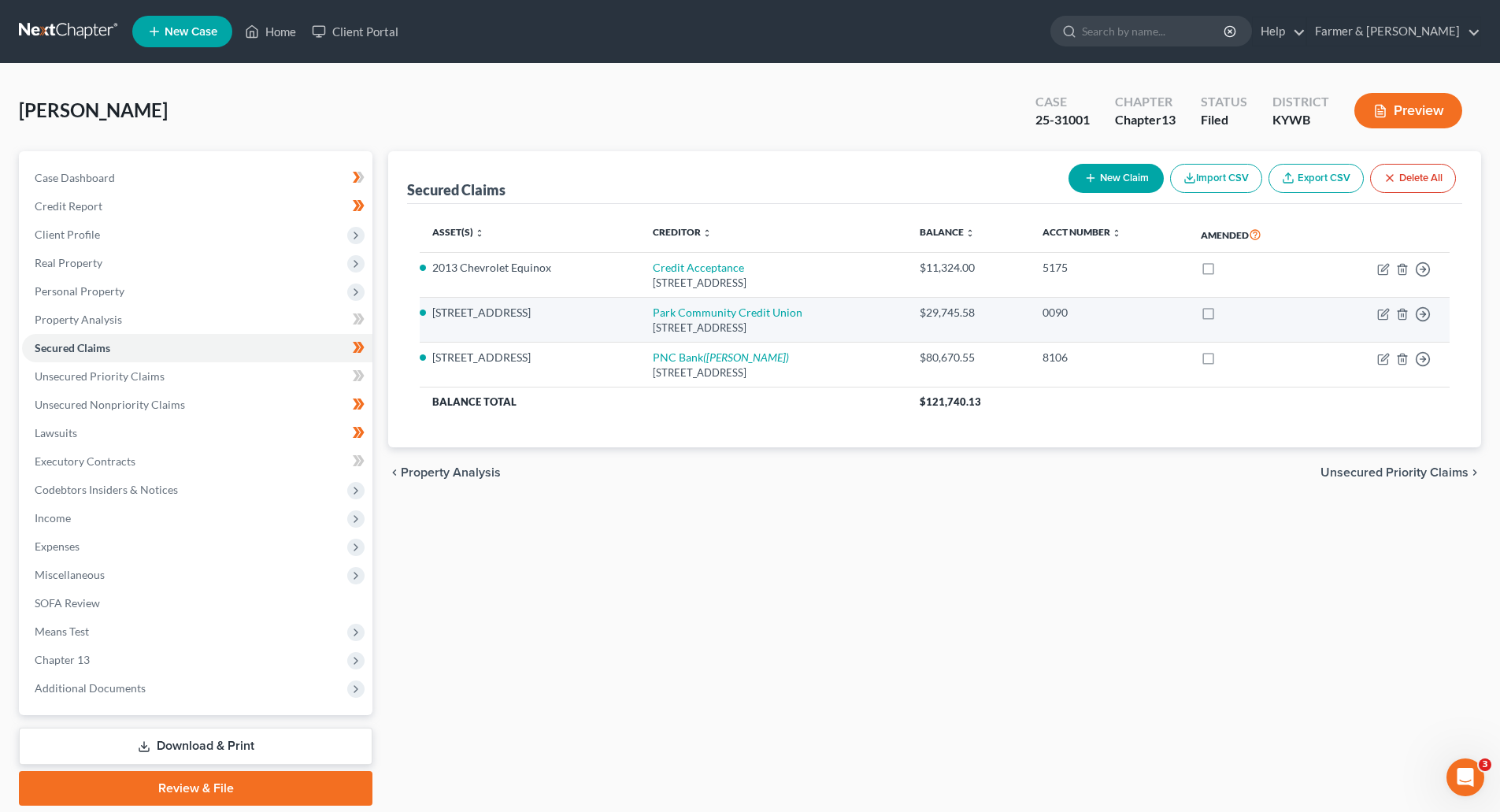
drag, startPoint x: 859, startPoint y: 325, endPoint x: 549, endPoint y: 318, distance: 310.1
click at [549, 318] on tr "156 Glenview Rd Park Community Credit Union 6101 Fern Valley Rd, Louisville, KY…" at bounding box center [934, 319] width 1030 height 45
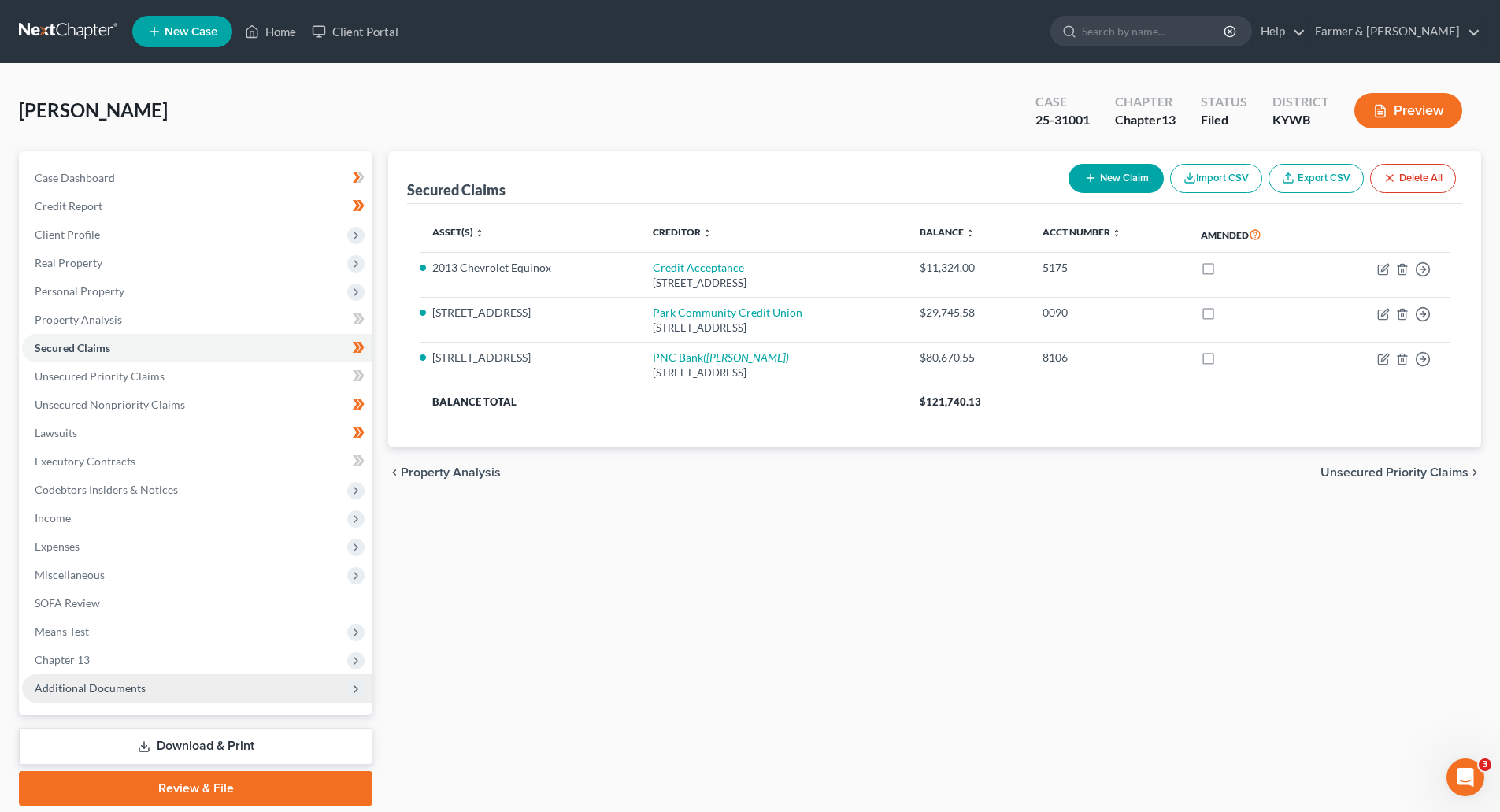
click at [144, 693] on span "Additional Documents" at bounding box center [197, 688] width 350 height 28
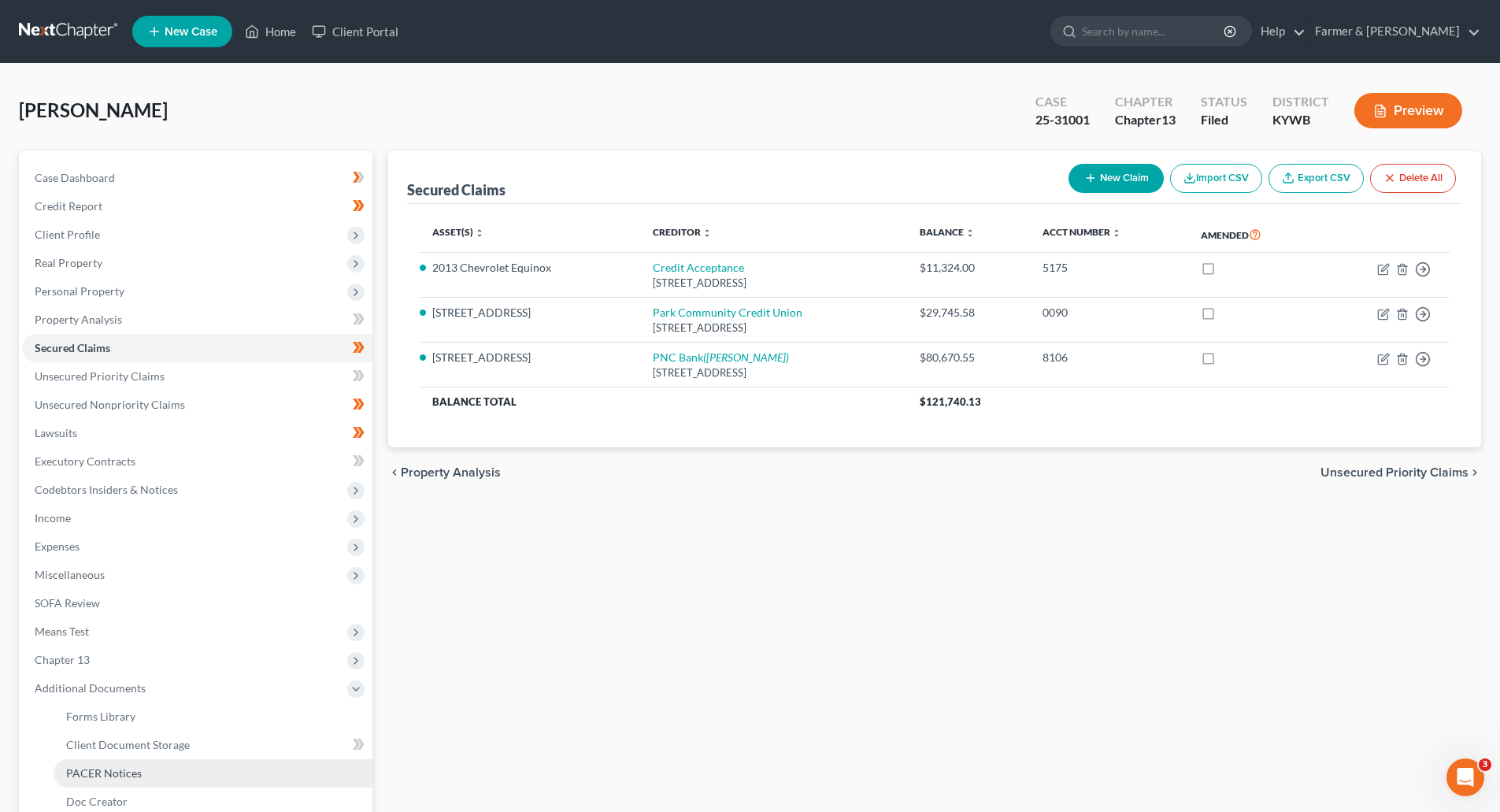
click at [100, 778] on span "PACER Notices" at bounding box center [104, 773] width 76 height 14
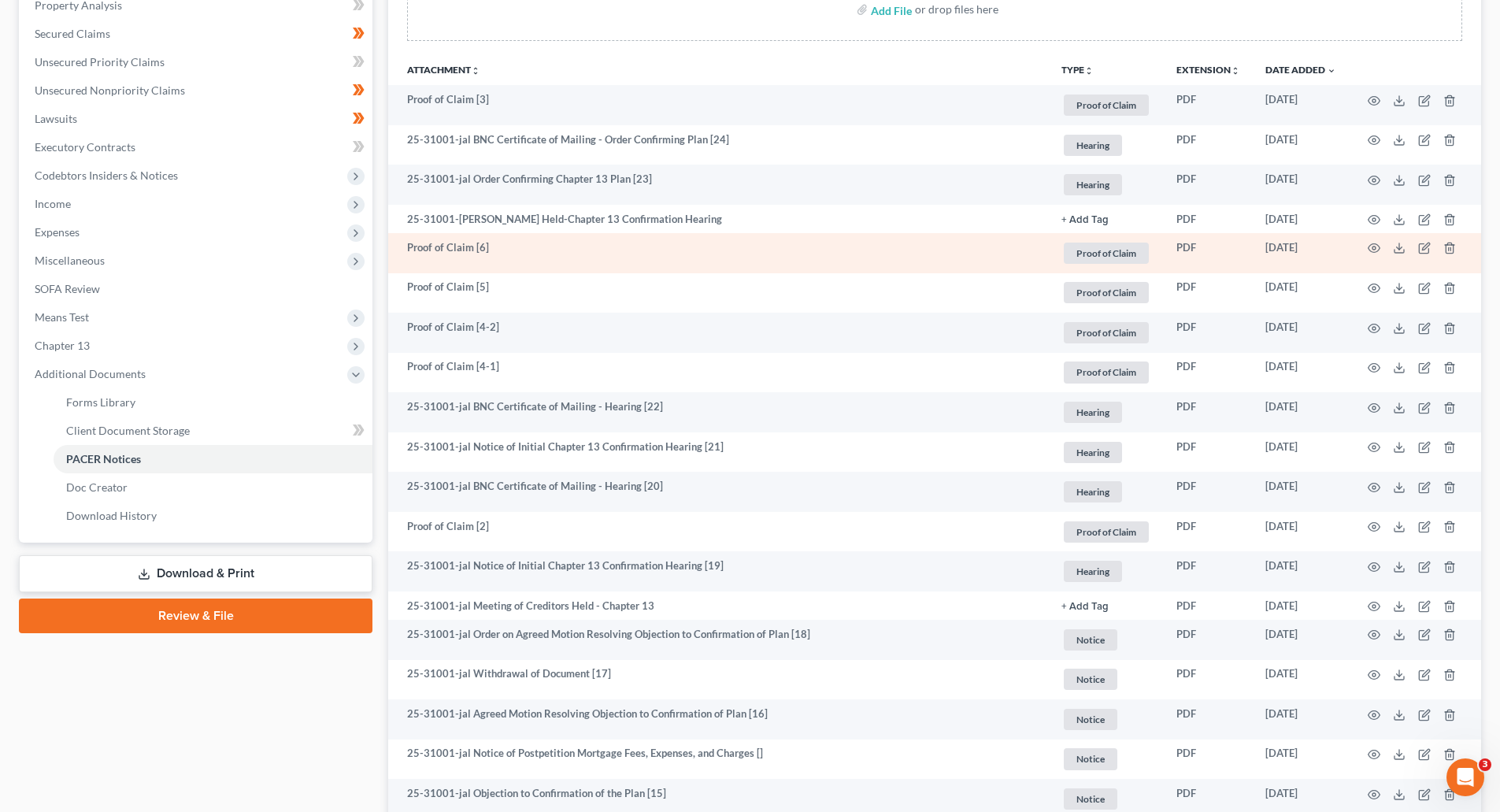
scroll to position [315, 0]
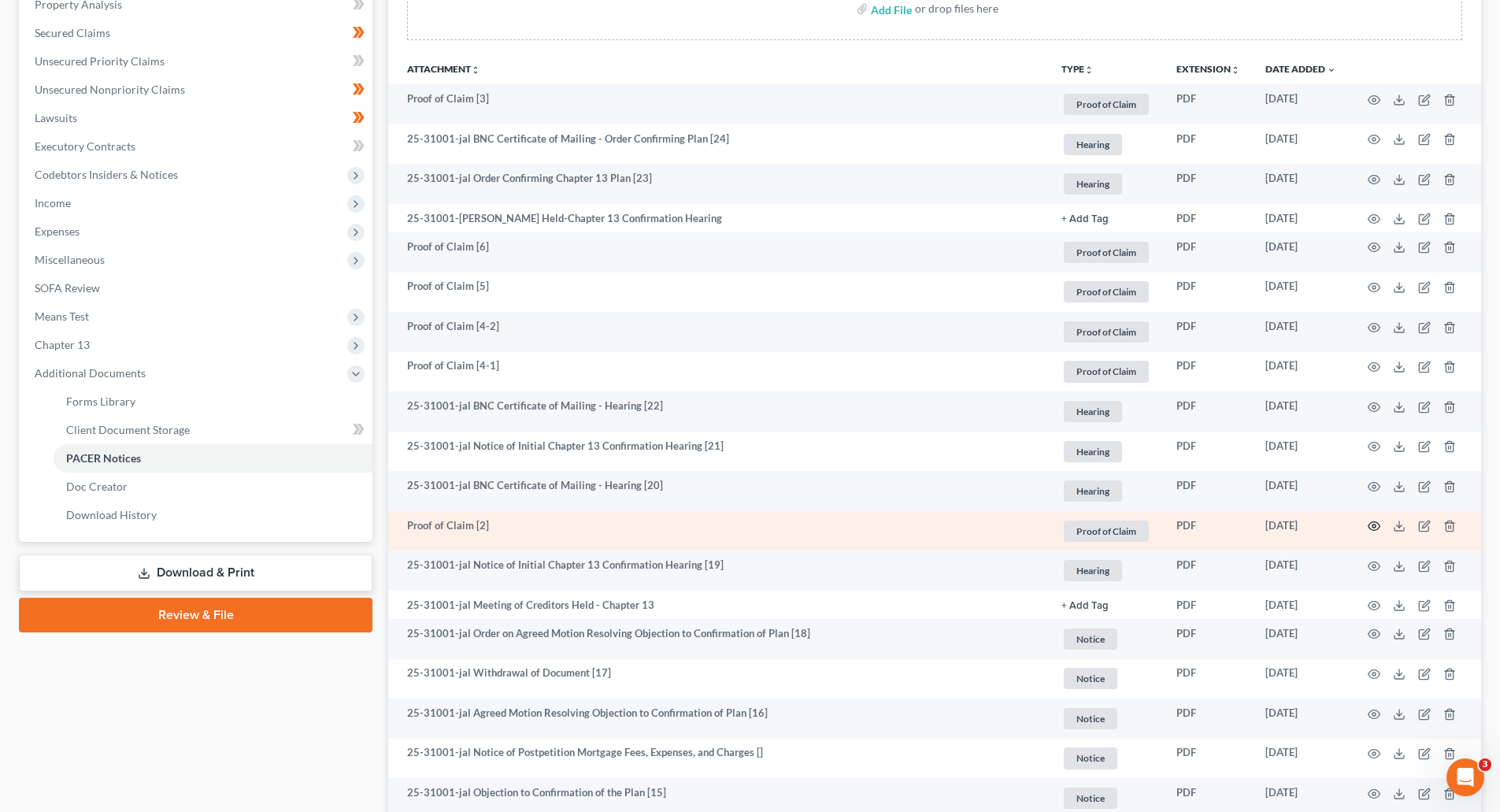
click at [1374, 526] on icon "button" at bounding box center [1374, 526] width 13 height 13
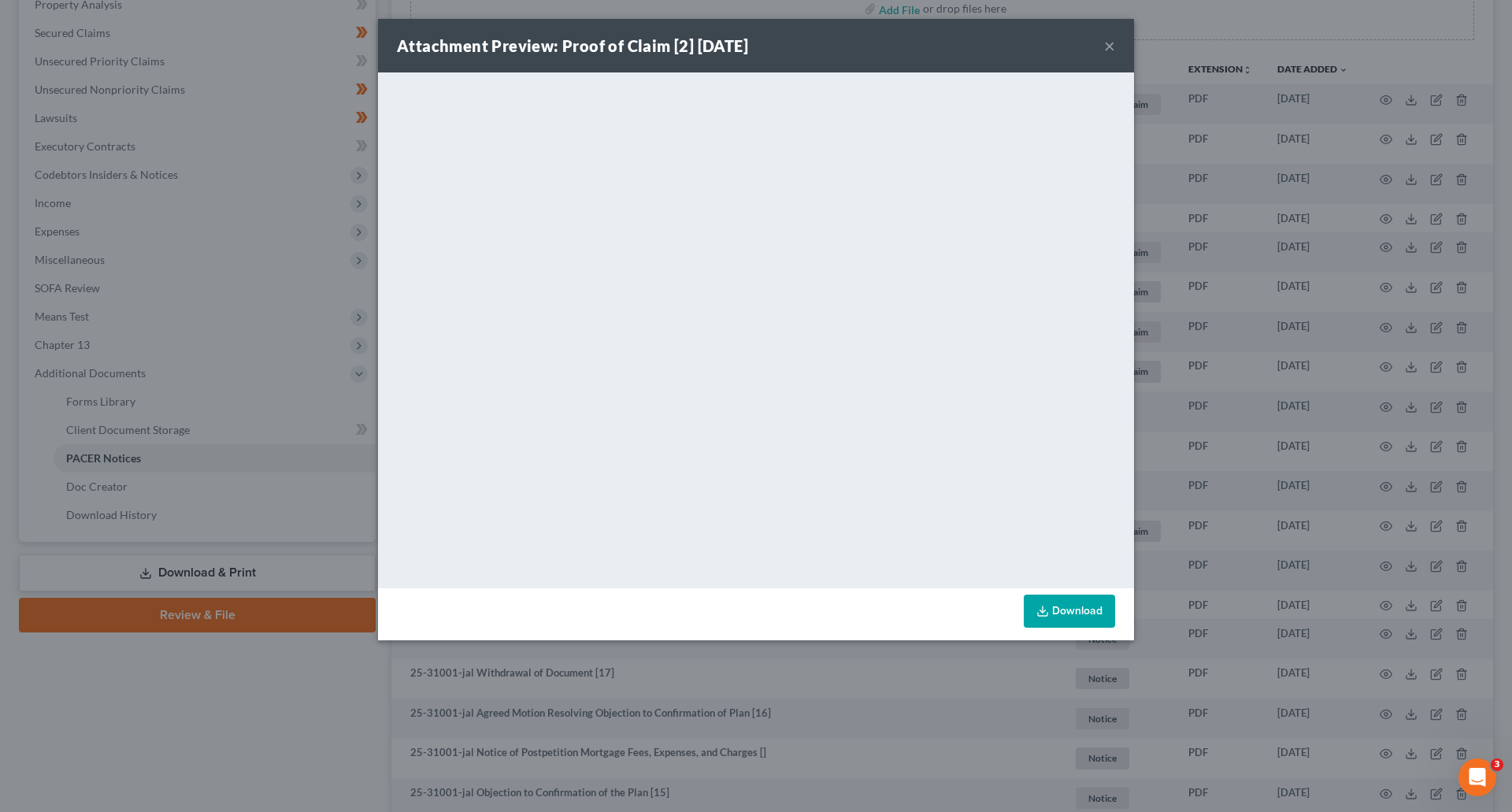
click at [1113, 45] on button "×" at bounding box center [1110, 46] width 11 height 19
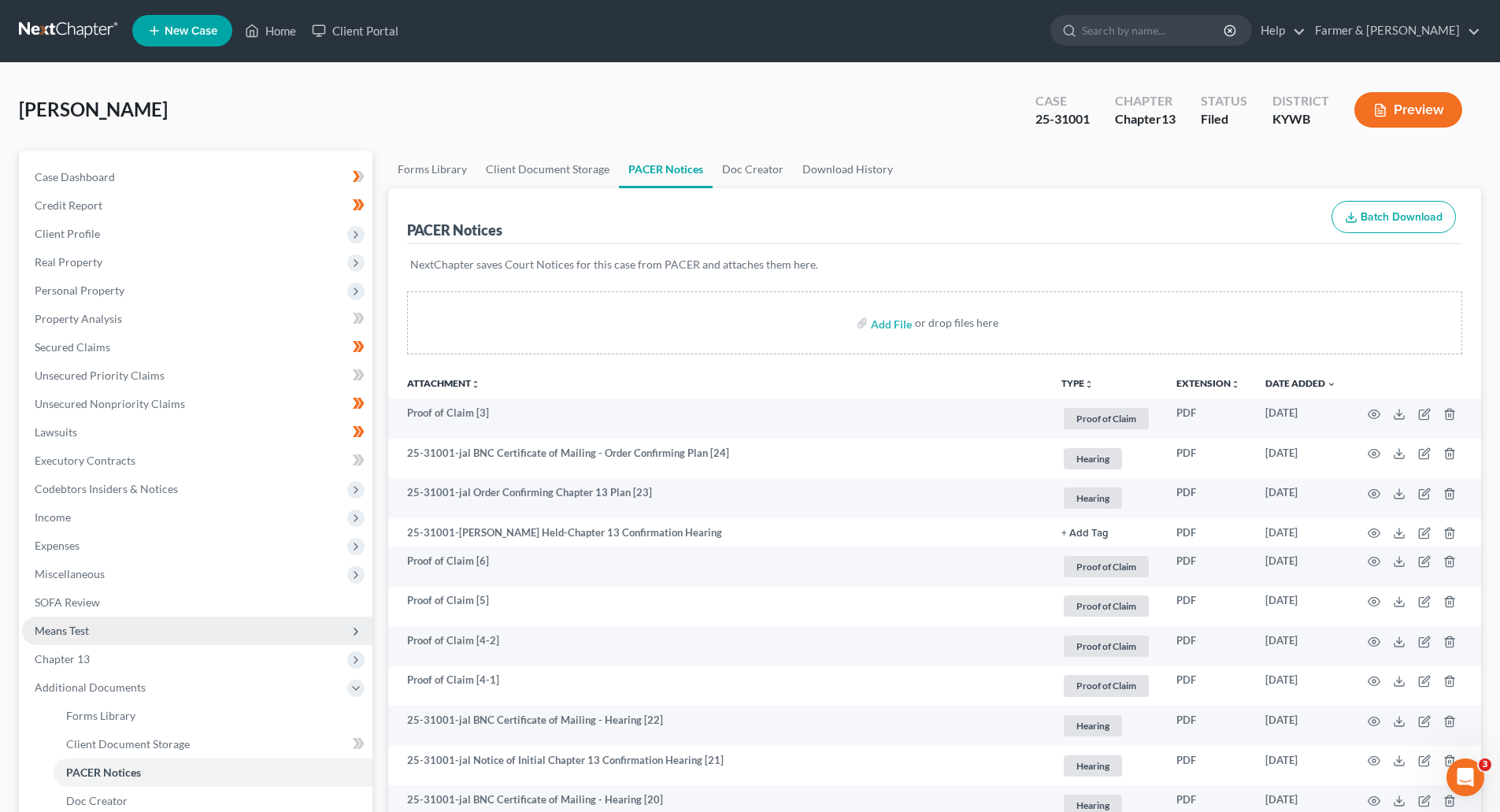
scroll to position [0, 0]
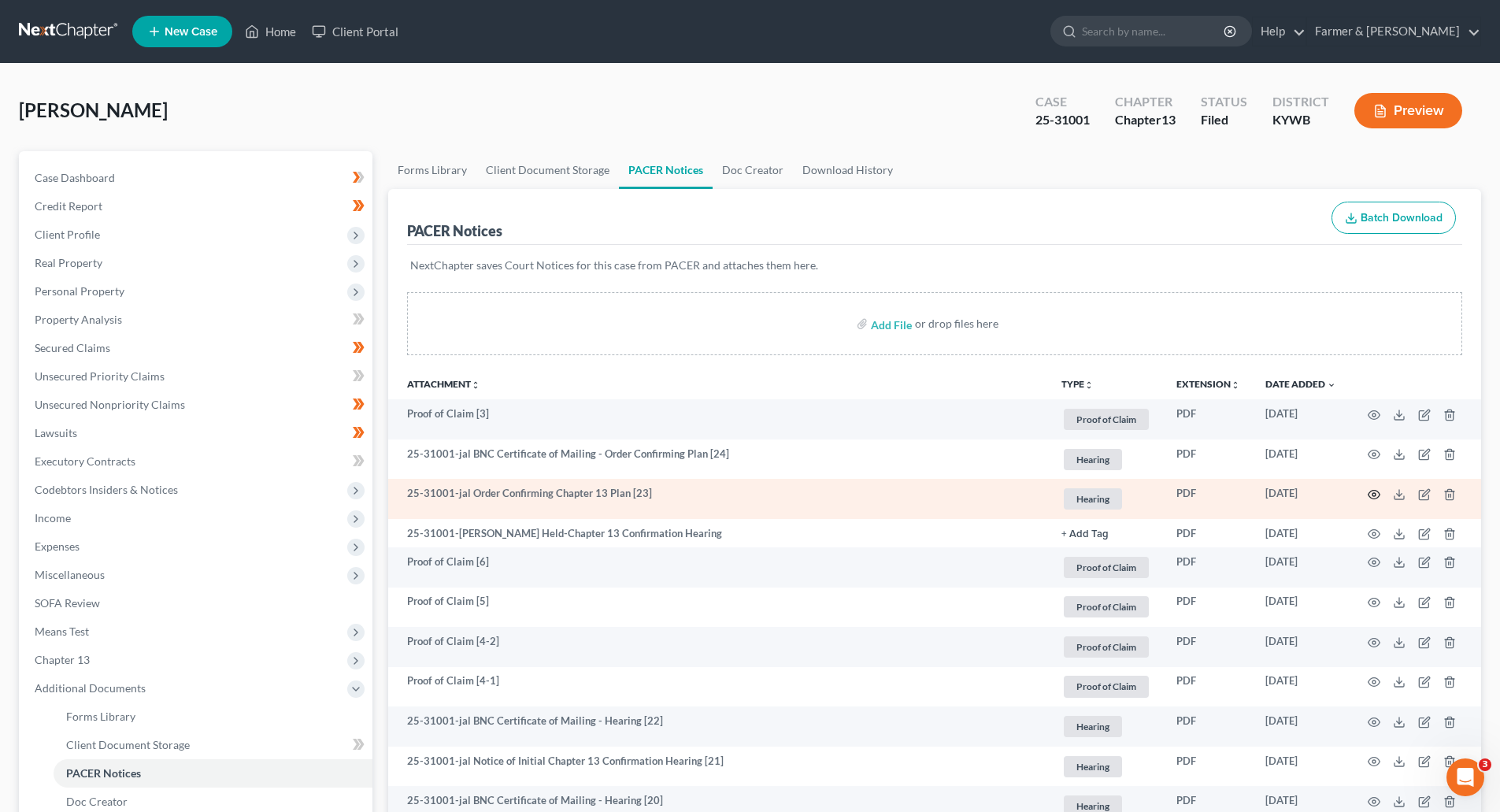
click at [1376, 488] on icon "button" at bounding box center [1374, 494] width 13 height 13
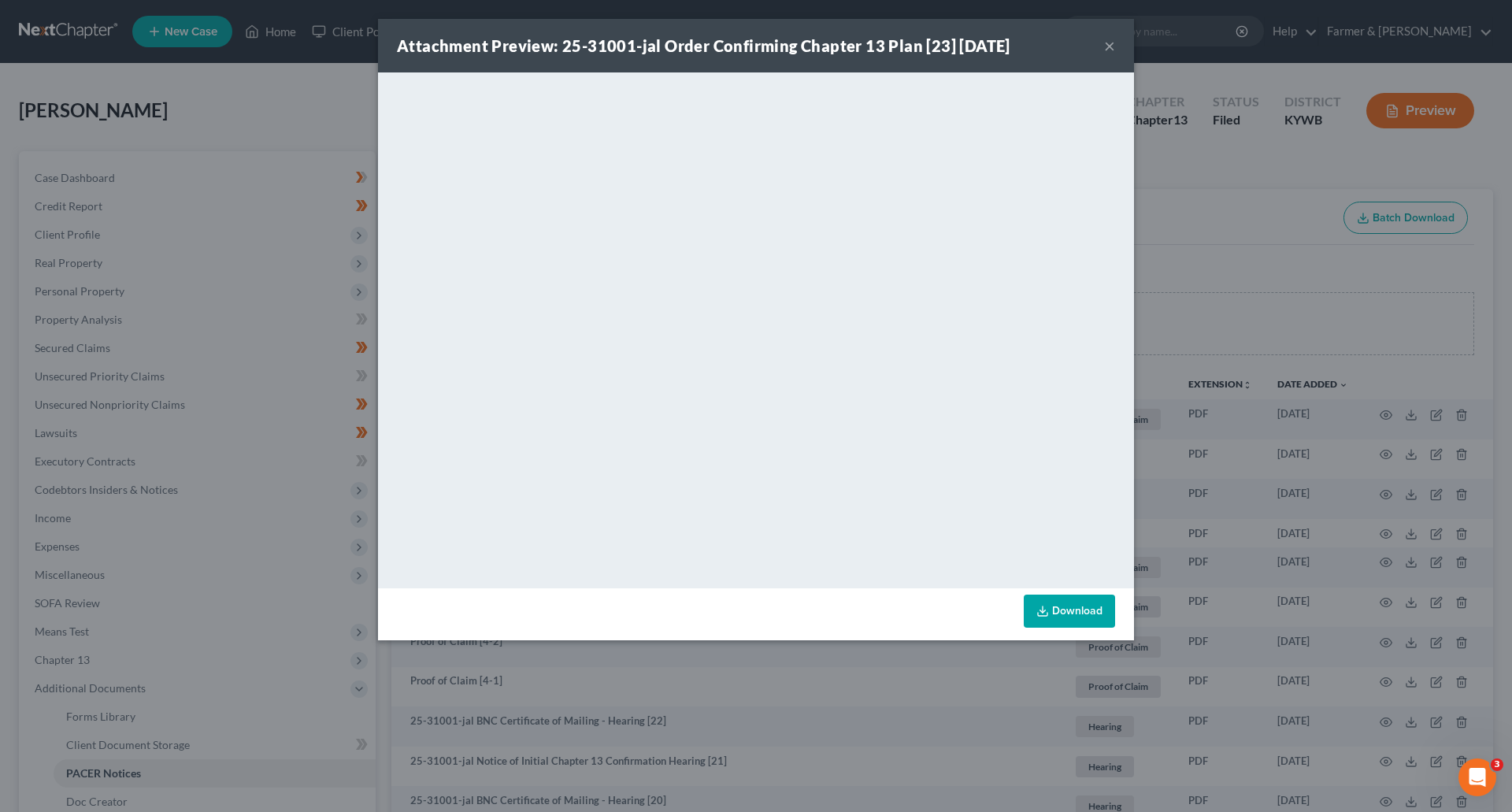
click at [1108, 43] on button "×" at bounding box center [1110, 46] width 11 height 19
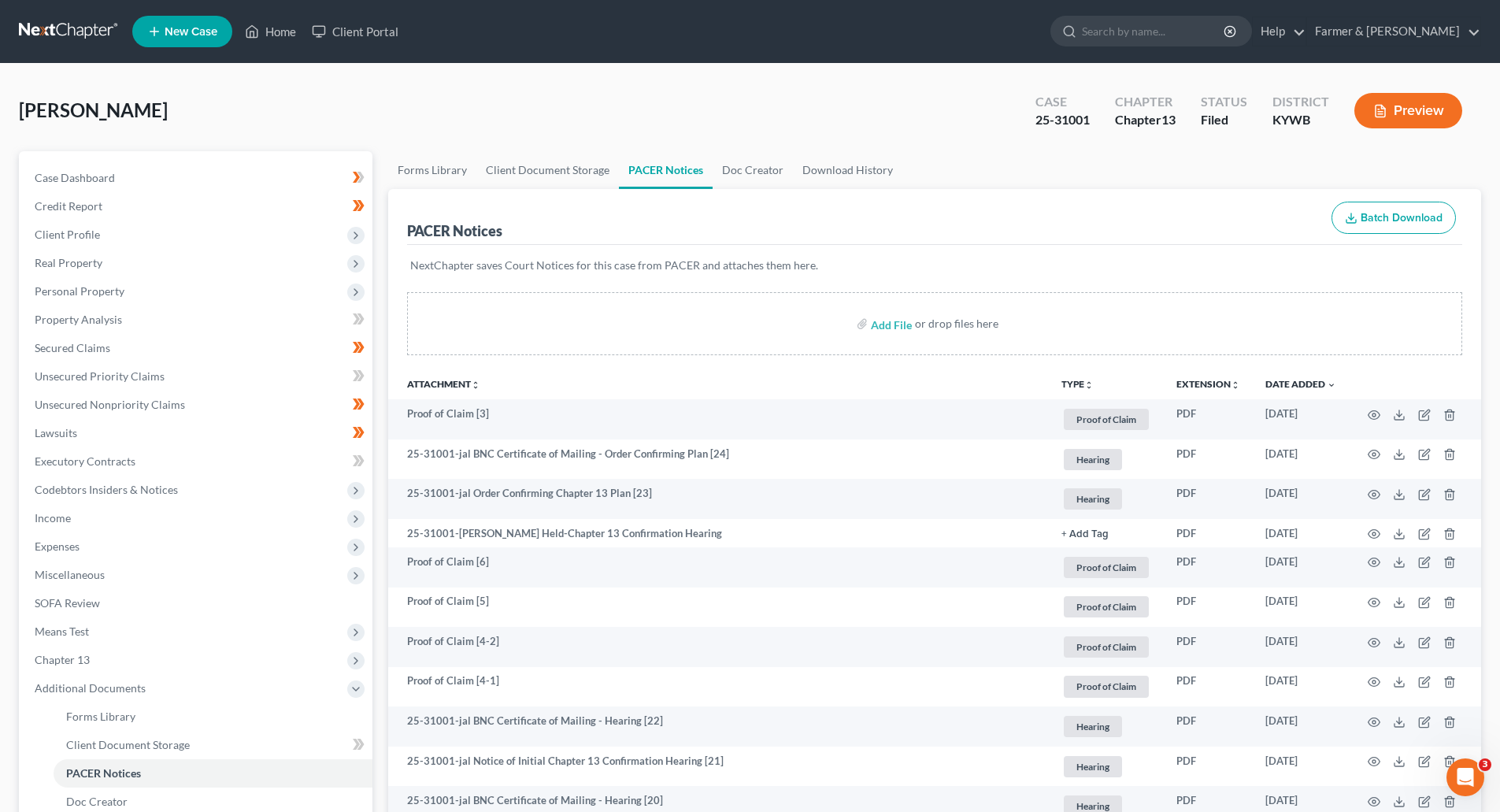
drag, startPoint x: 89, startPoint y: 26, endPoint x: 113, endPoint y: 20, distance: 24.7
click at [89, 26] on link at bounding box center [69, 31] width 100 height 28
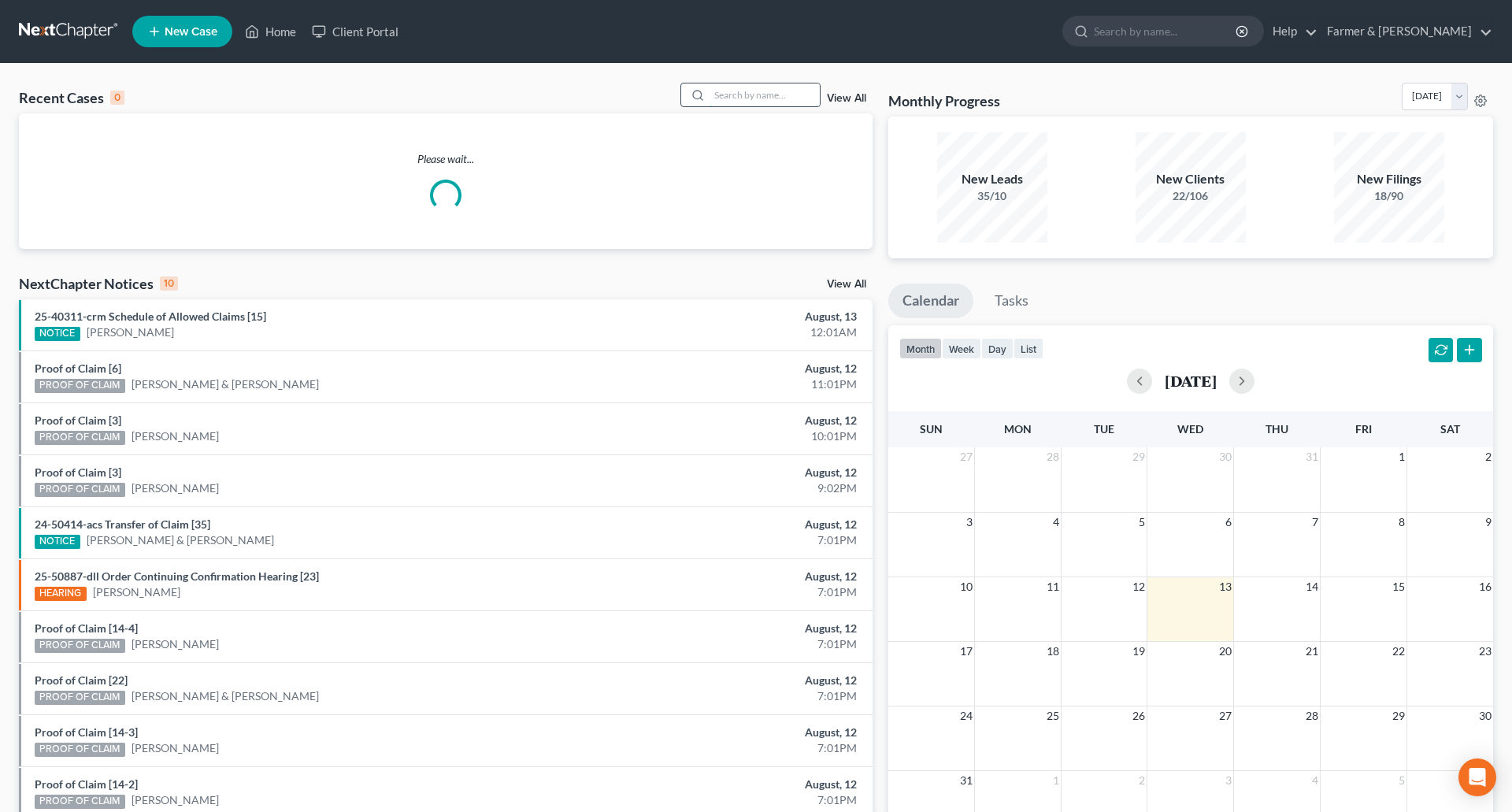
click at [726, 97] on input "search" at bounding box center [765, 94] width 110 height 23
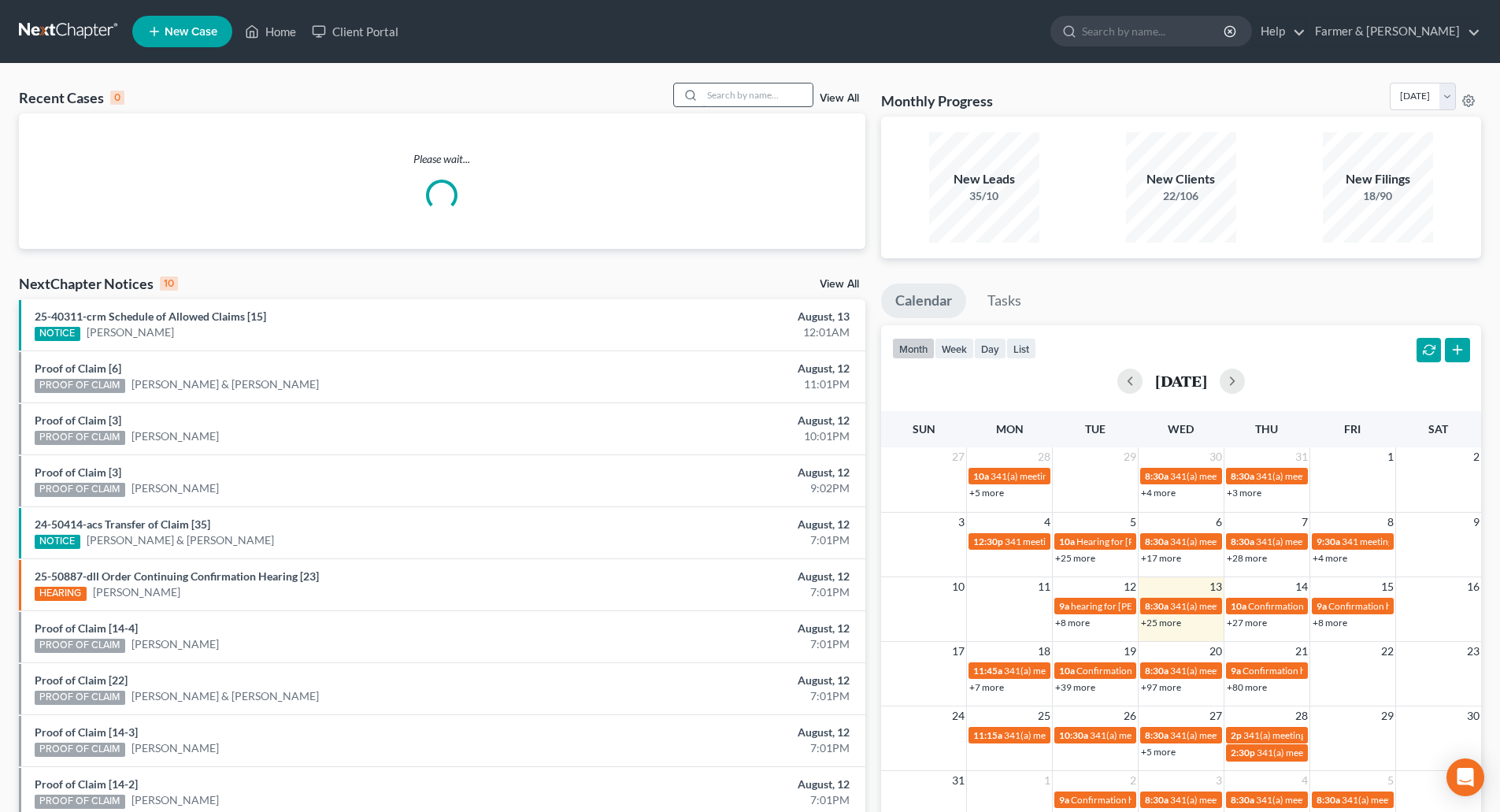
click at [722, 92] on input "search" at bounding box center [757, 94] width 110 height 23
paste input "25-40319"
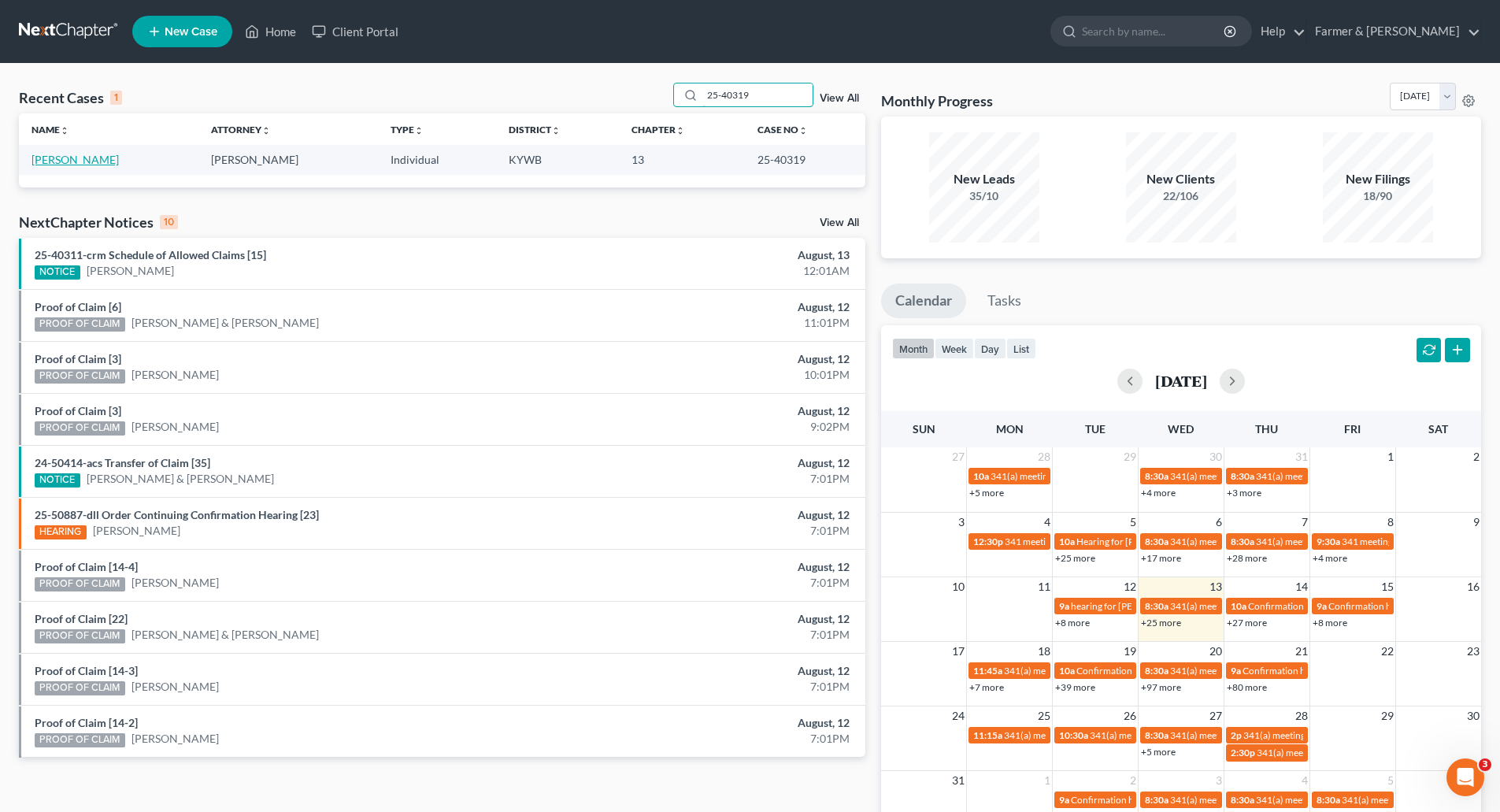
type input "25-40319"
click at [51, 162] on link "Miles, Charles" at bounding box center [76, 159] width 88 height 14
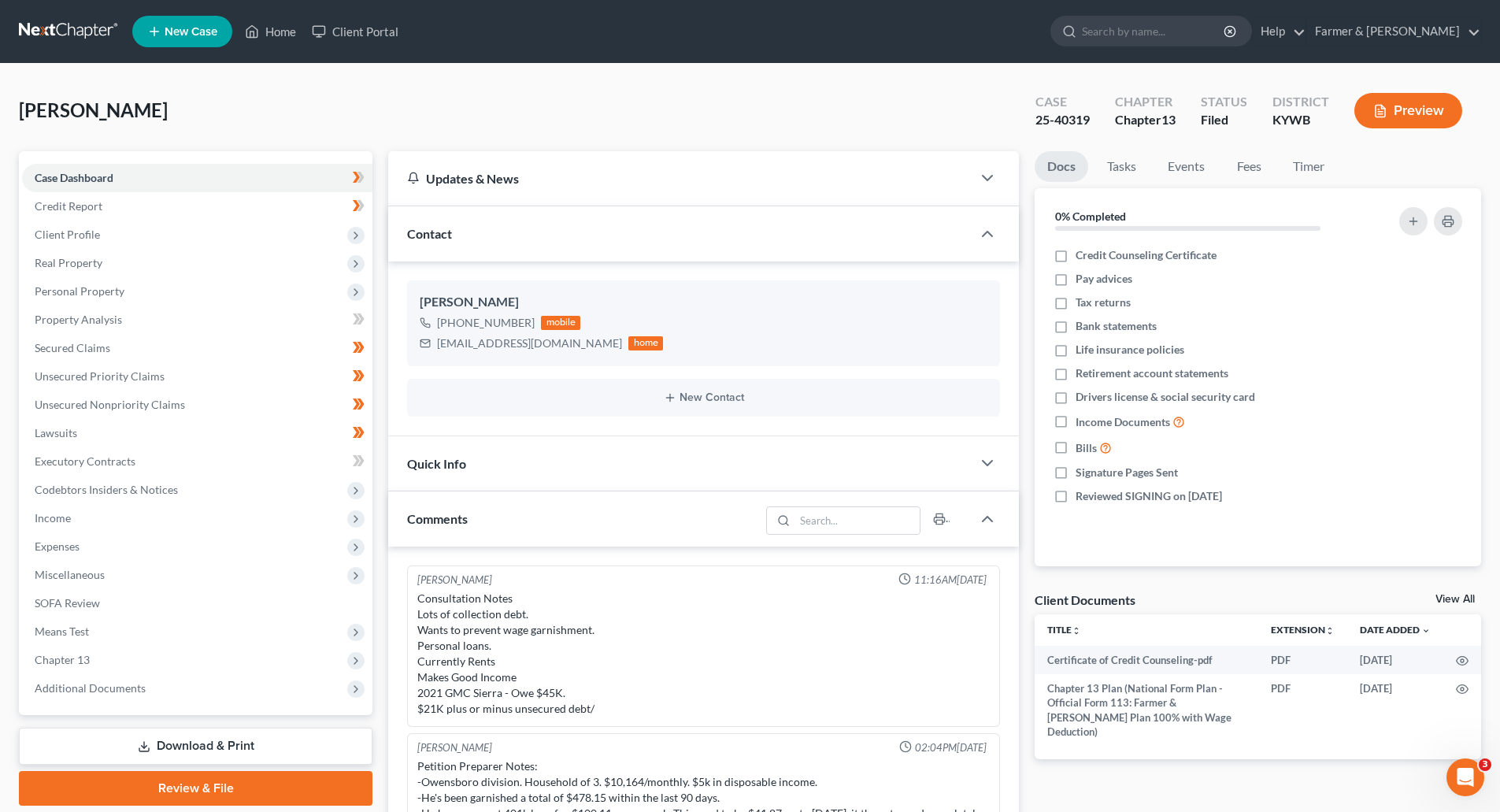
scroll to position [496, 0]
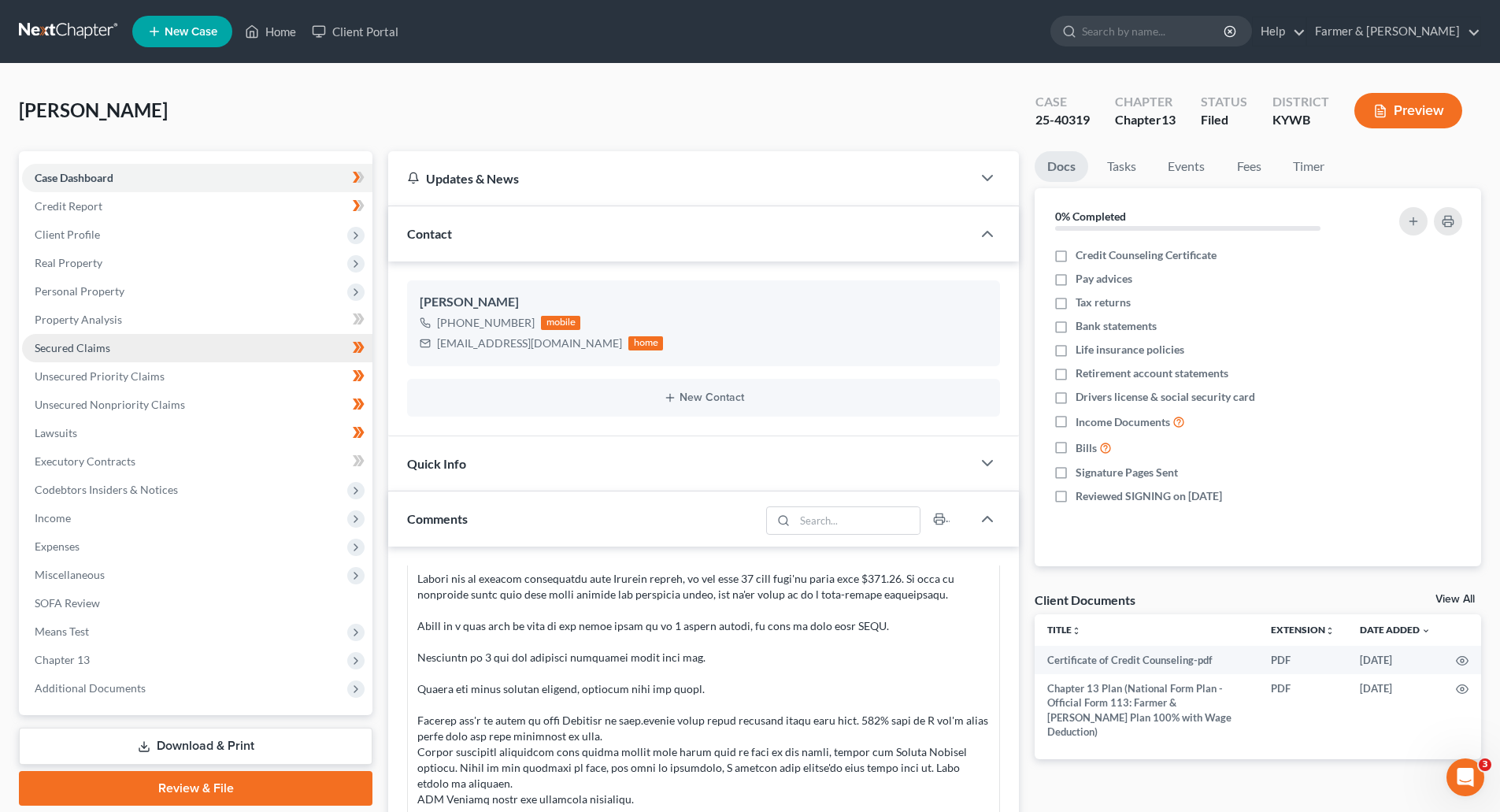
click at [68, 347] on span "Secured Claims" at bounding box center [72, 348] width 76 height 14
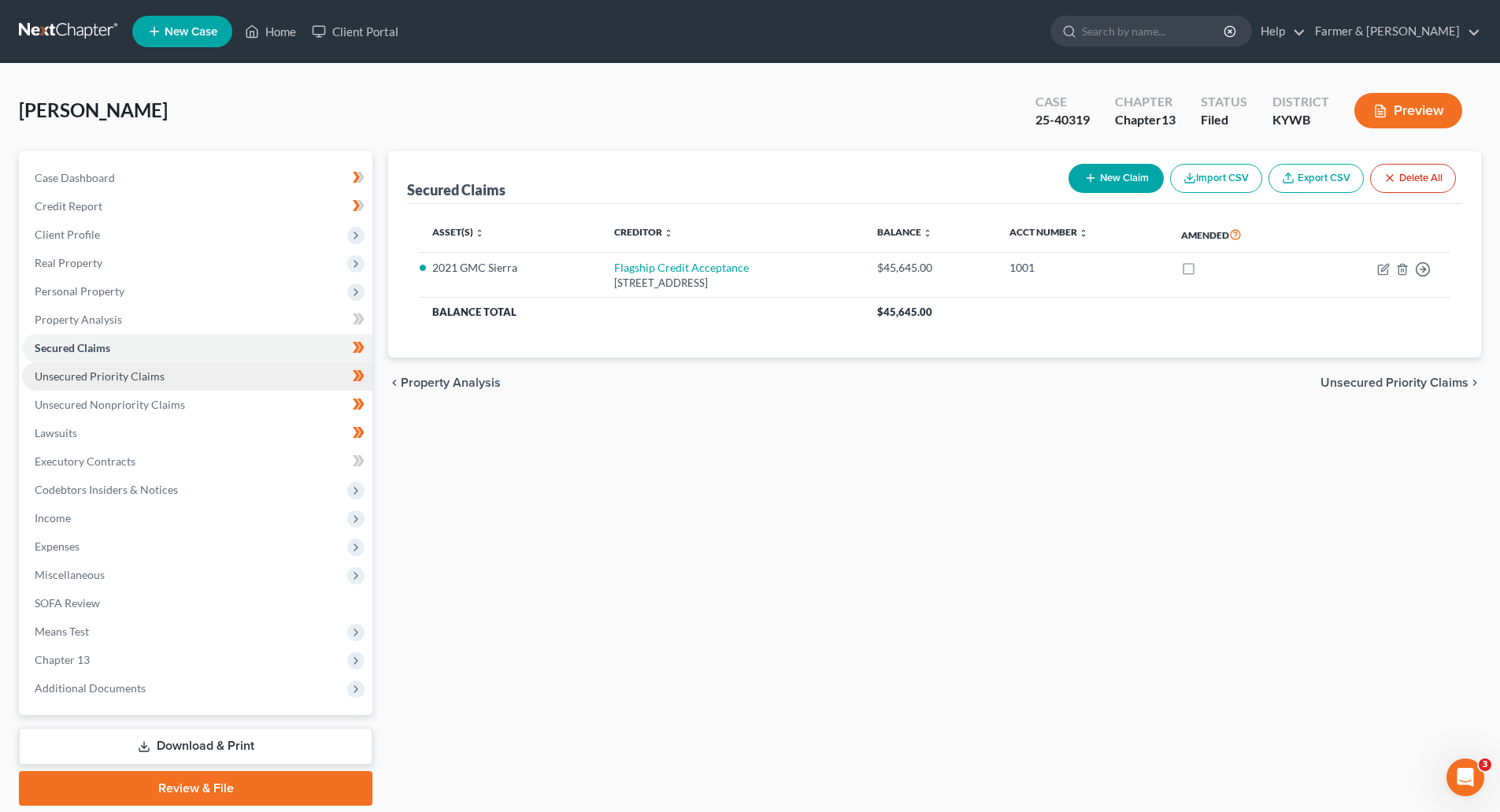
click at [79, 381] on span "Unsecured Priority Claims" at bounding box center [99, 376] width 130 height 14
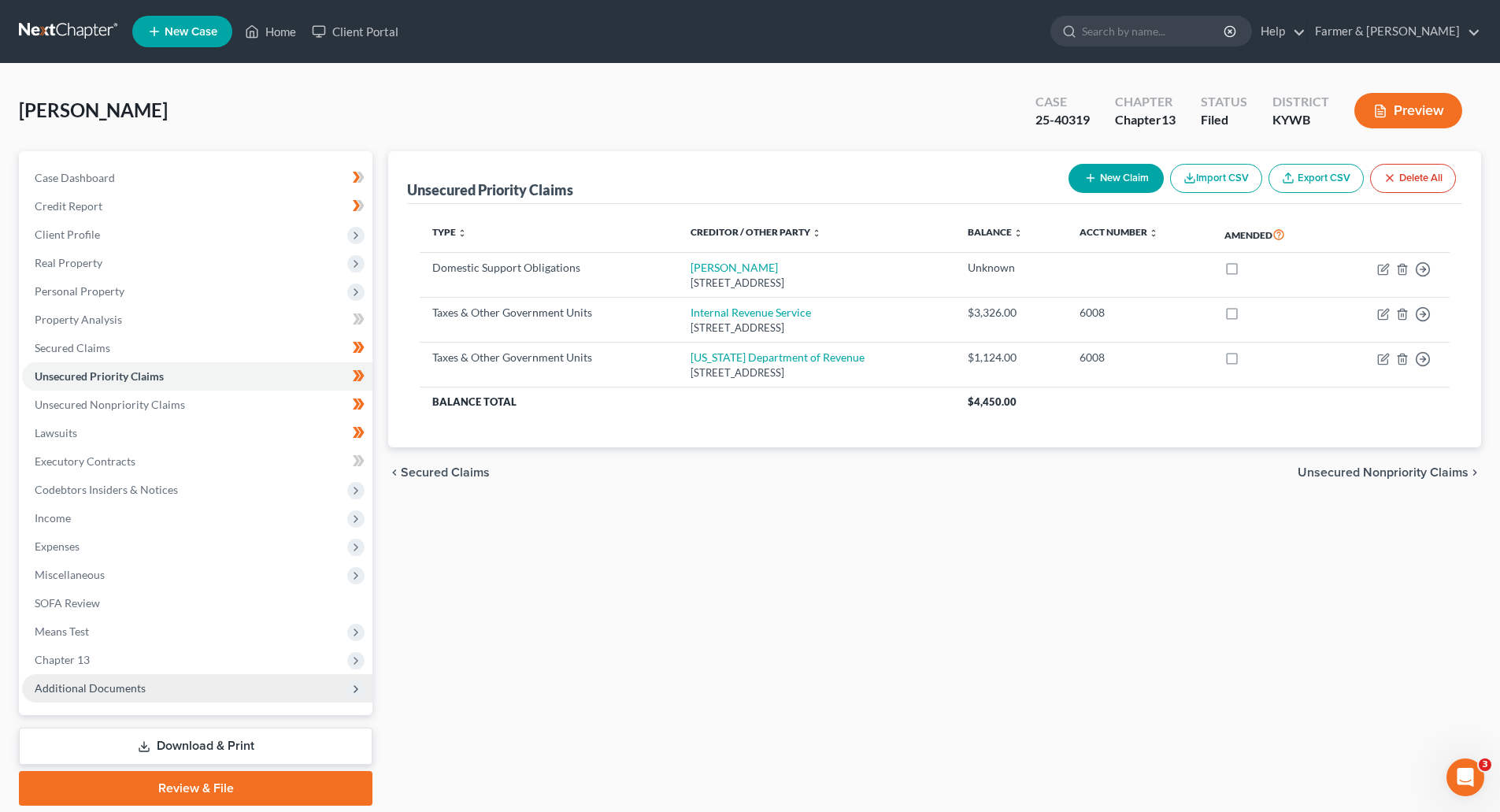
click at [57, 693] on span "Additional Documents" at bounding box center [90, 688] width 111 height 14
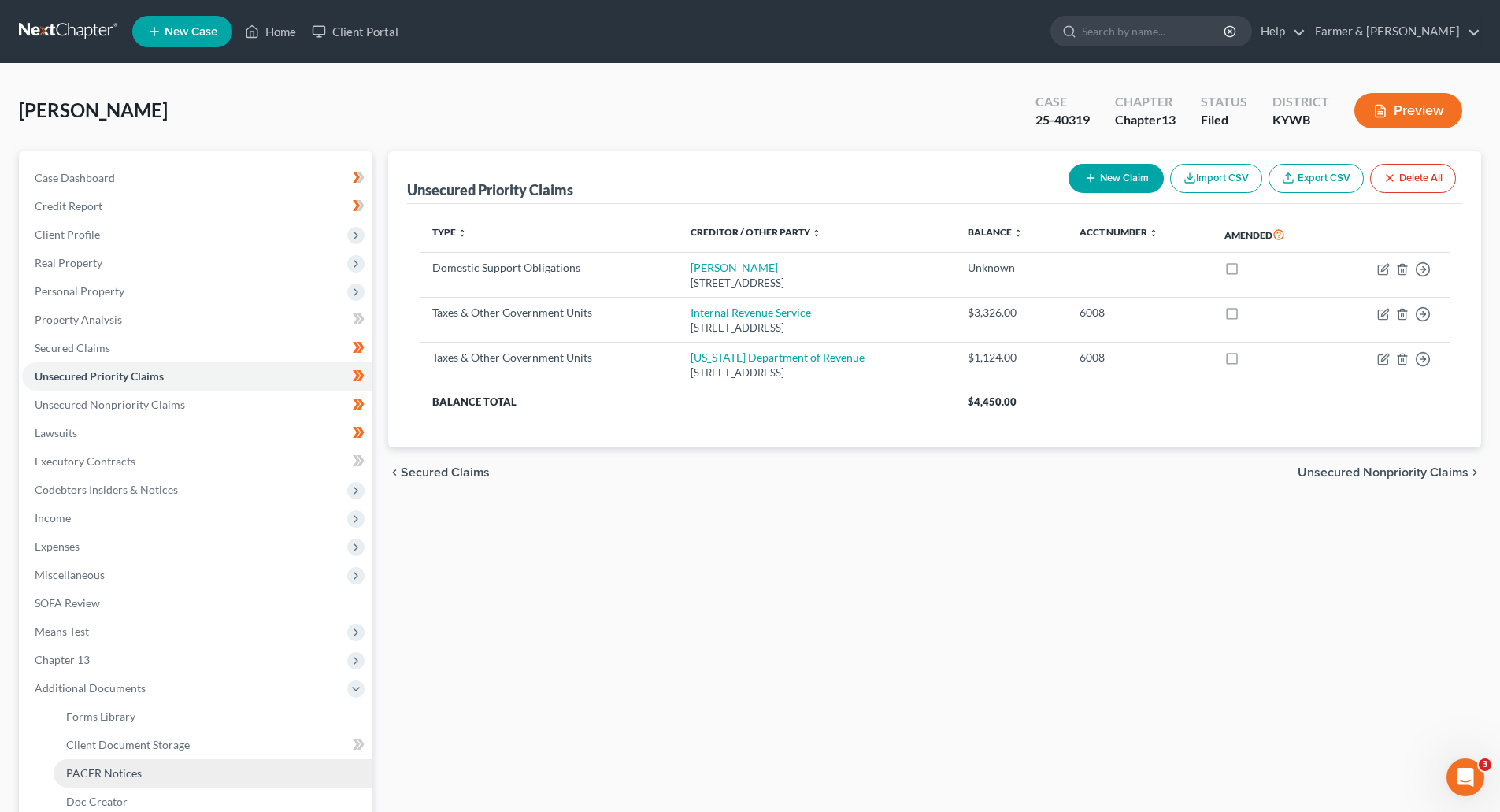
click at [85, 770] on span "PACER Notices" at bounding box center [104, 773] width 76 height 14
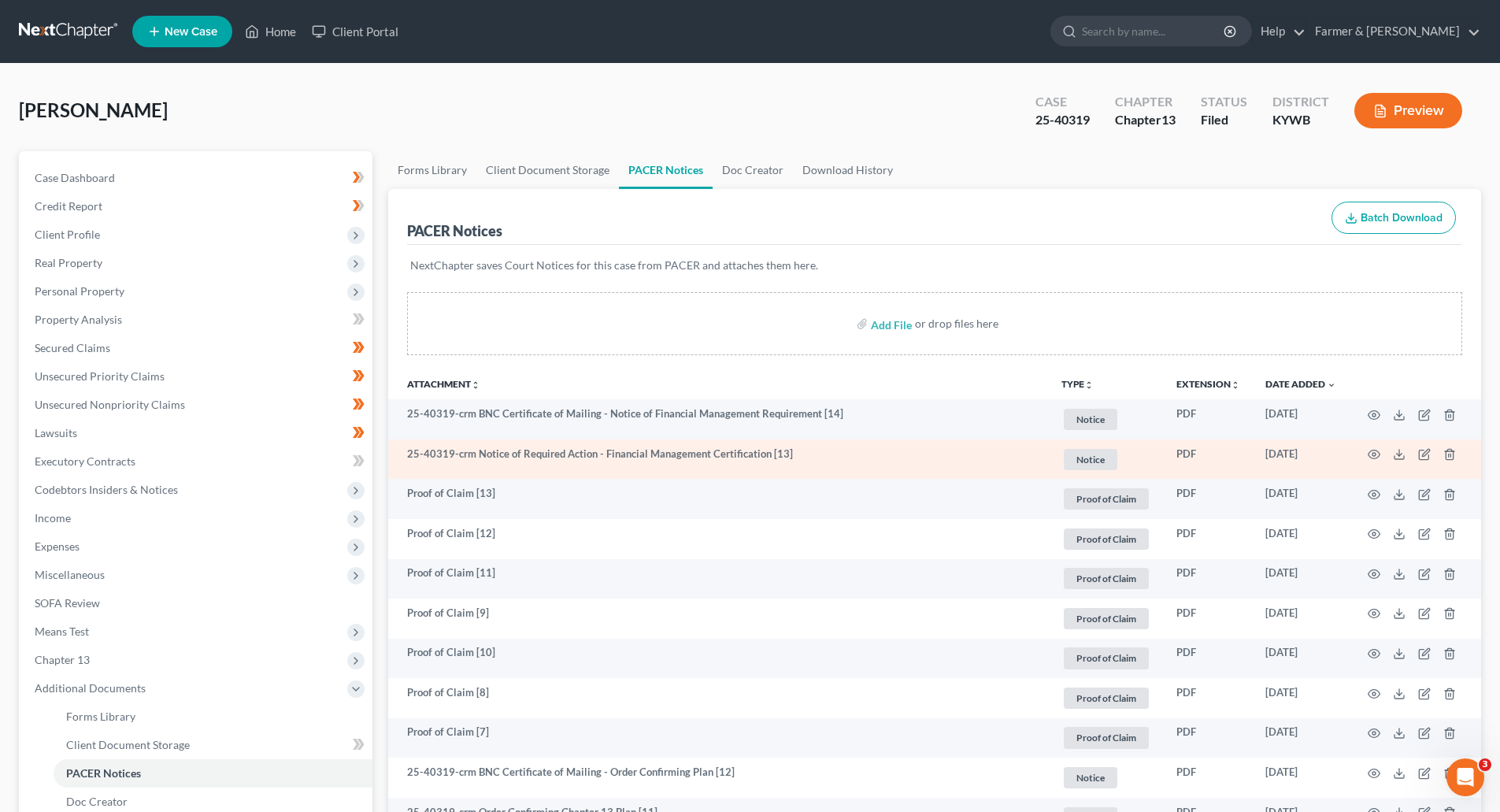
scroll to position [315, 0]
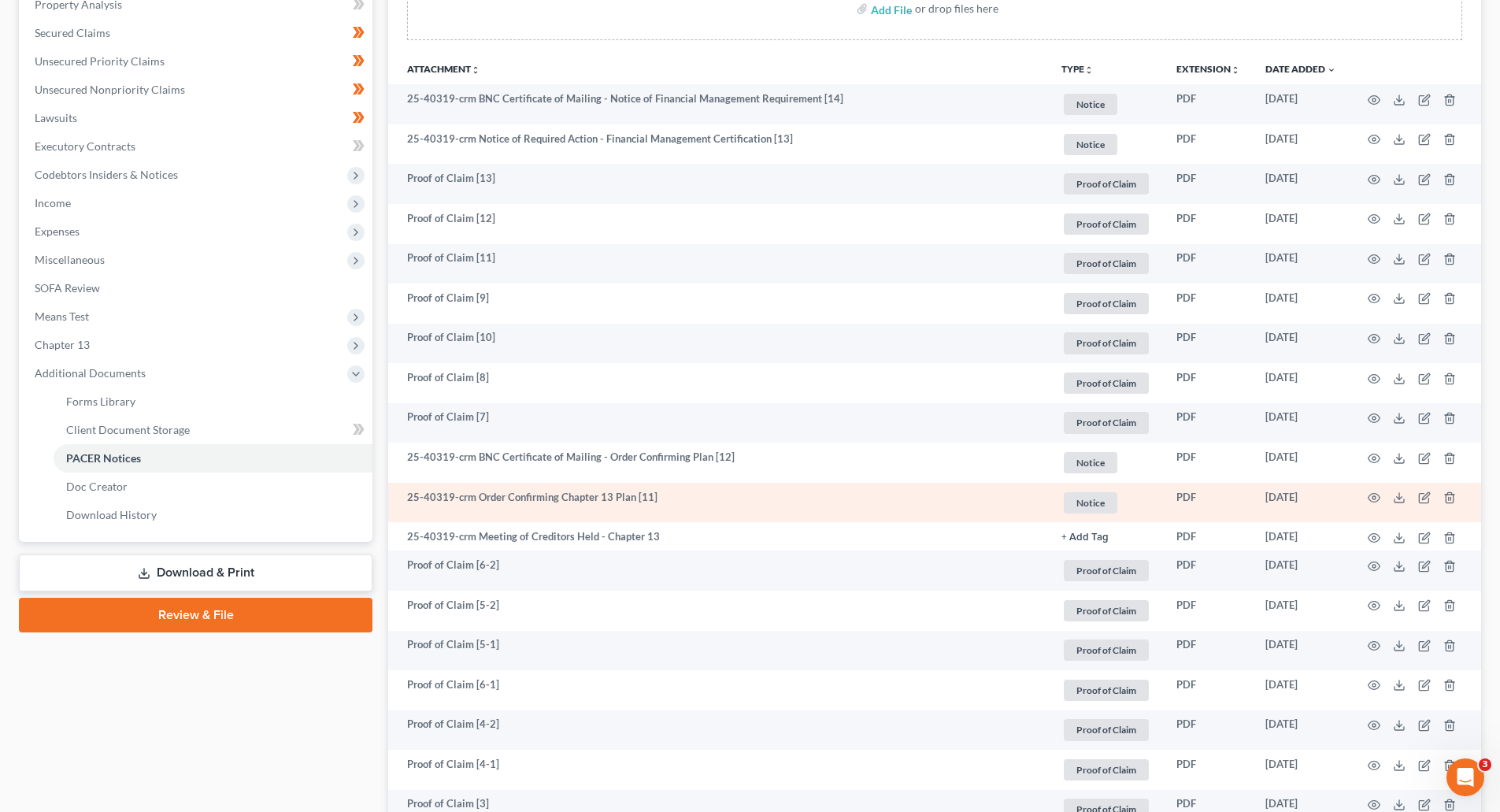
click at [1380, 497] on td at bounding box center [1415, 503] width 132 height 40
click at [1378, 496] on icon "button" at bounding box center [1374, 498] width 13 height 13
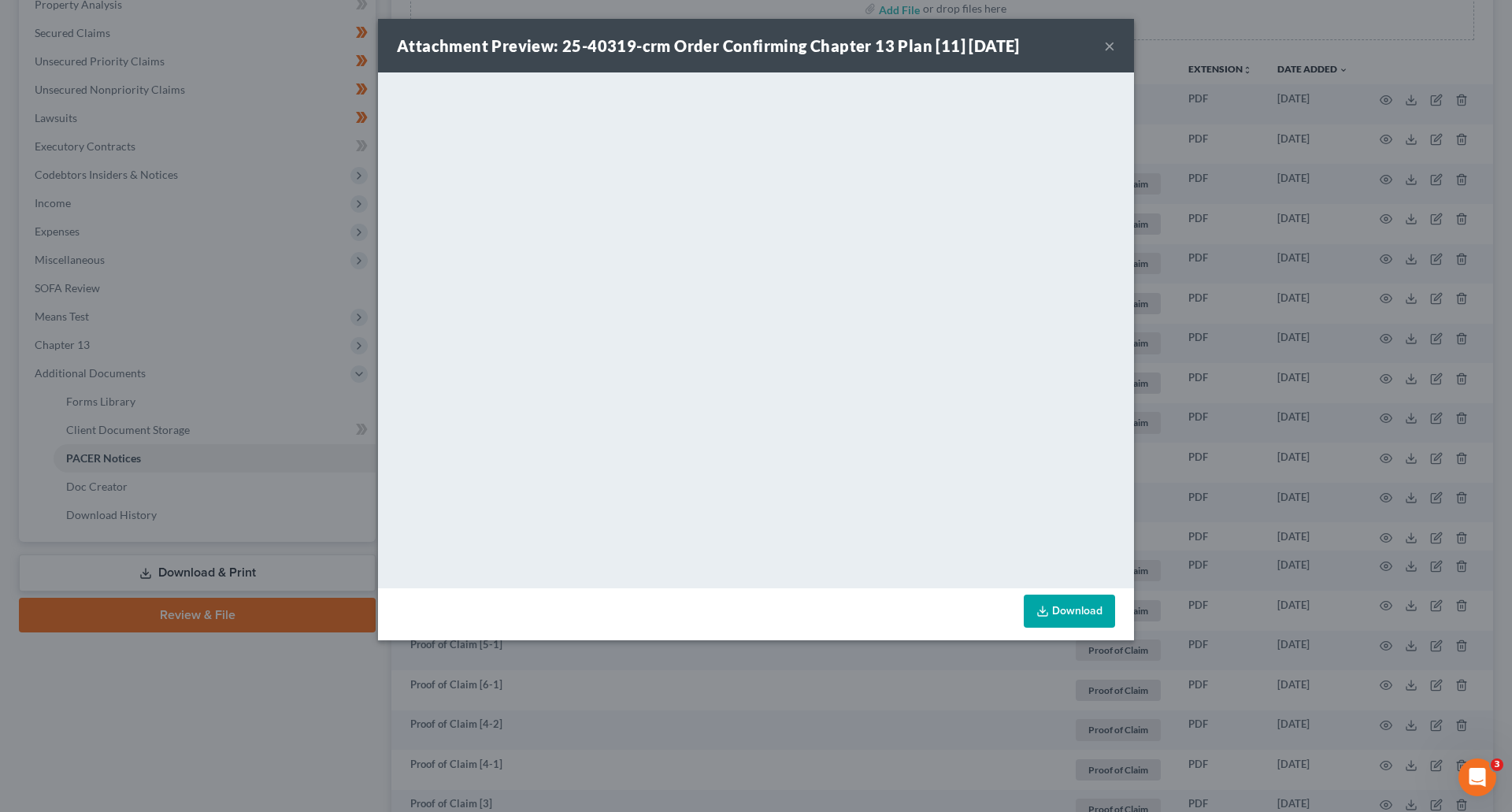
click at [1108, 48] on button "×" at bounding box center [1110, 46] width 11 height 19
